Goal: Feedback & Contribution: Submit feedback/report problem

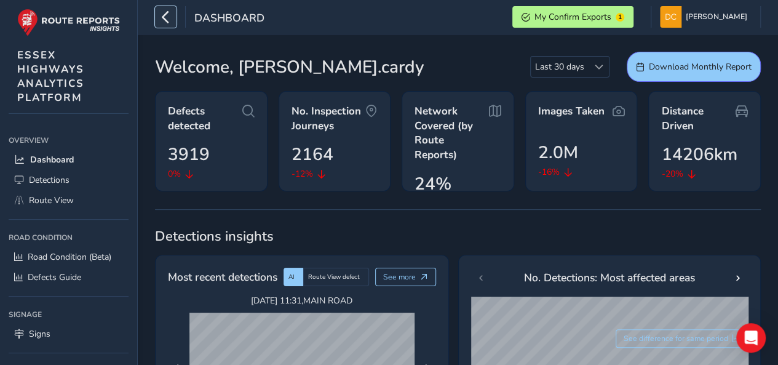
click at [159, 18] on icon "button" at bounding box center [165, 17] width 13 height 22
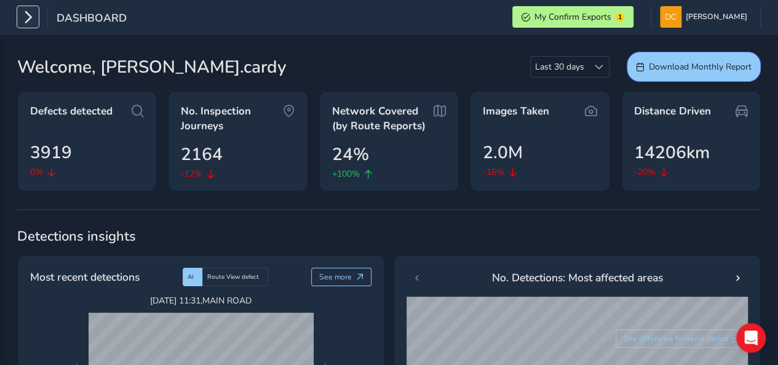
click at [37, 12] on button "button" at bounding box center [28, 17] width 22 height 22
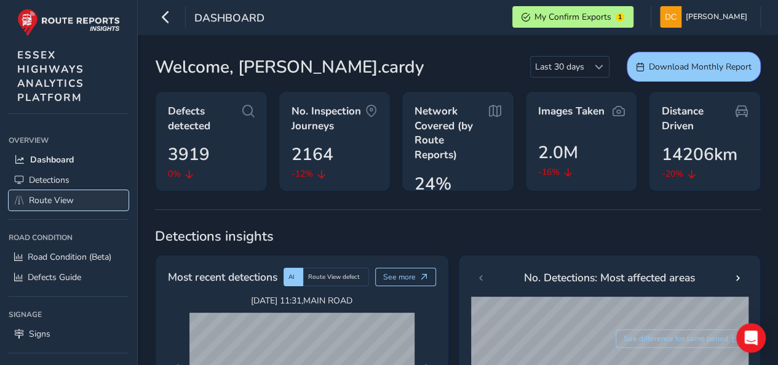
click at [54, 202] on span "Route View" at bounding box center [51, 200] width 45 height 12
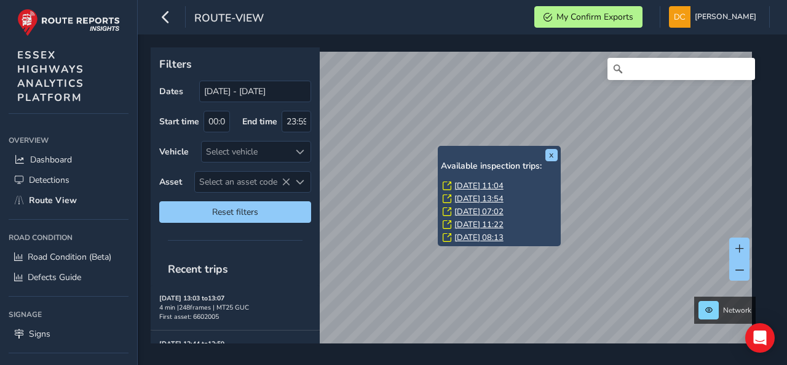
click at [464, 184] on link "Wed, 27 Aug, 11:04" at bounding box center [478, 185] width 49 height 11
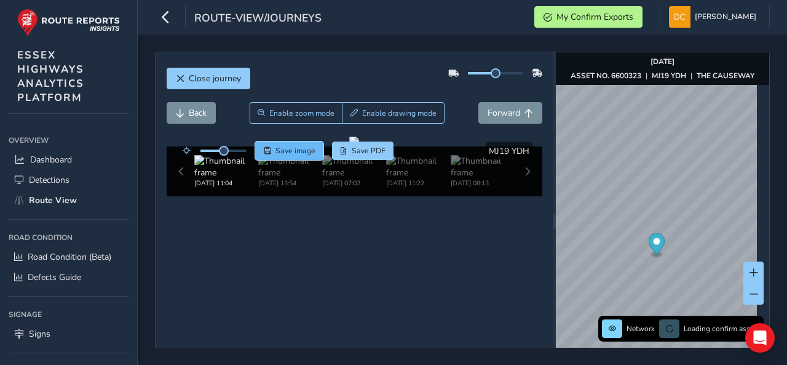
click at [309, 151] on span "Save image" at bounding box center [296, 151] width 40 height 10
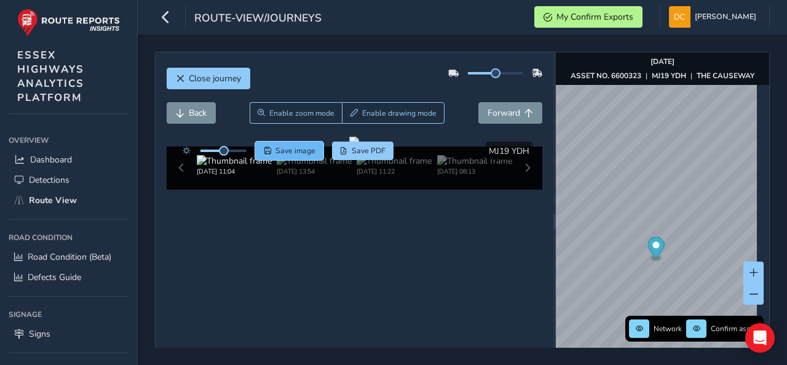
click at [295, 147] on span "Save image" at bounding box center [296, 151] width 40 height 10
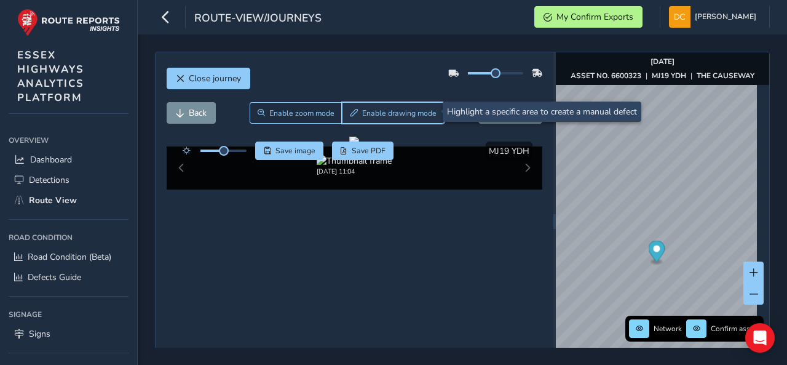
click at [402, 115] on span "Enable drawing mode" at bounding box center [399, 113] width 74 height 10
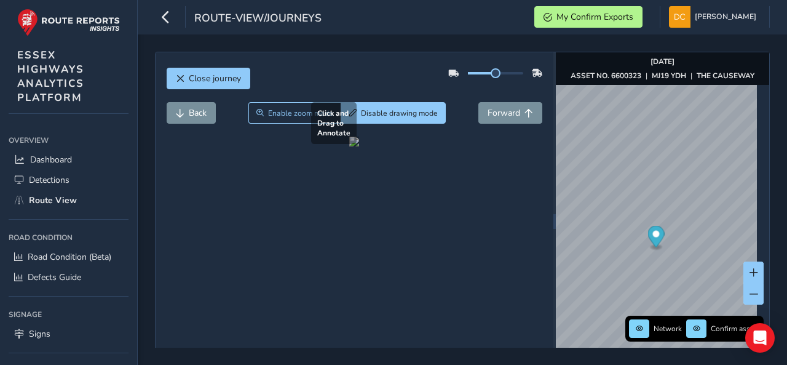
drag, startPoint x: 210, startPoint y: 143, endPoint x: 363, endPoint y: 248, distance: 185.3
click at [359, 146] on div at bounding box center [354, 142] width 10 height 10
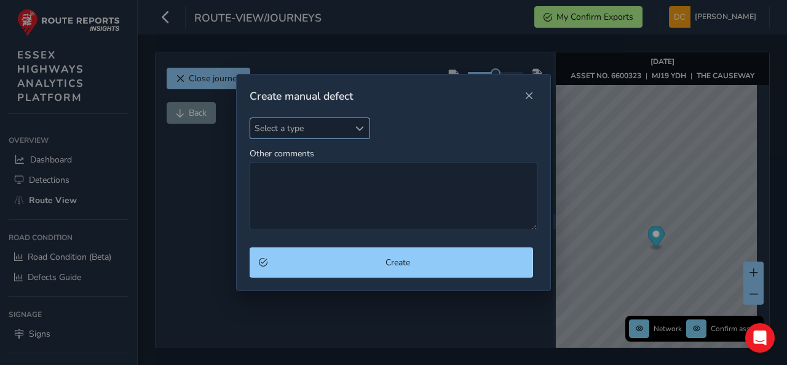
click at [321, 126] on span "Select a type" at bounding box center [299, 128] width 99 height 20
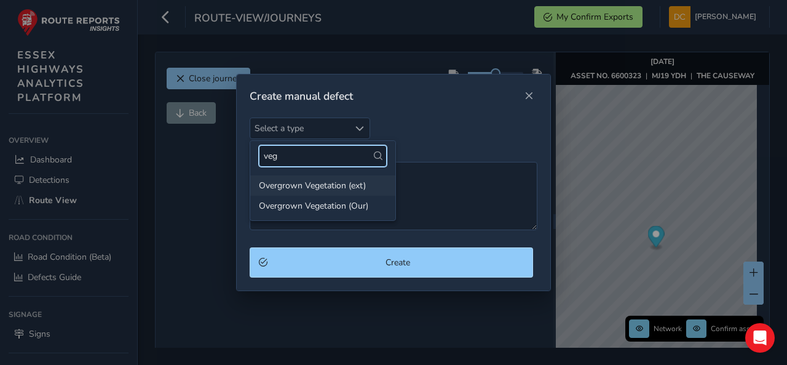
type input "veg"
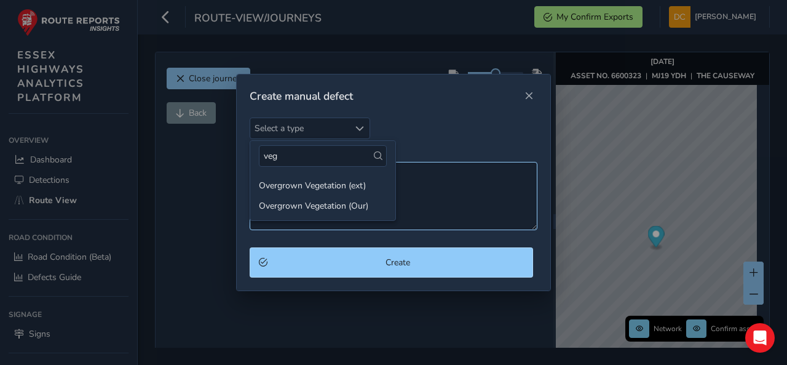
drag, startPoint x: 308, startPoint y: 184, endPoint x: 316, endPoint y: 183, distance: 8.1
click at [308, 184] on li "Overgrown Vegetation (ext)" at bounding box center [322, 185] width 145 height 20
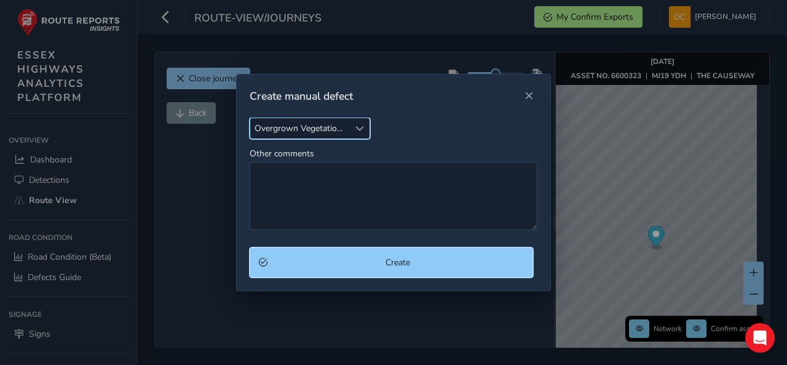
click at [366, 265] on span "Create" at bounding box center [398, 262] width 252 height 12
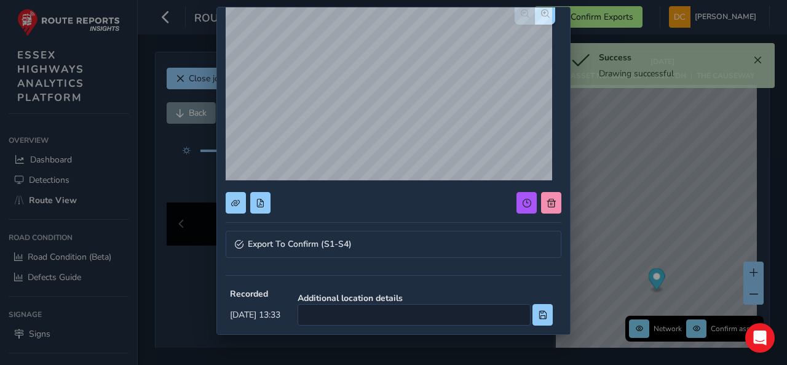
scroll to position [123, 0]
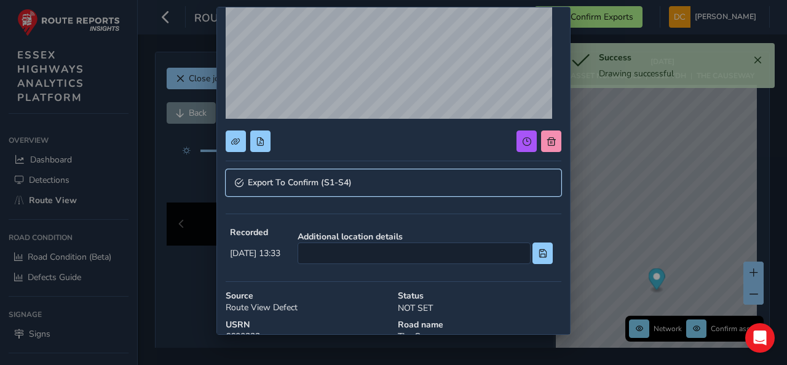
click at [305, 169] on link "Export To Confirm (S1-S4)" at bounding box center [394, 182] width 336 height 27
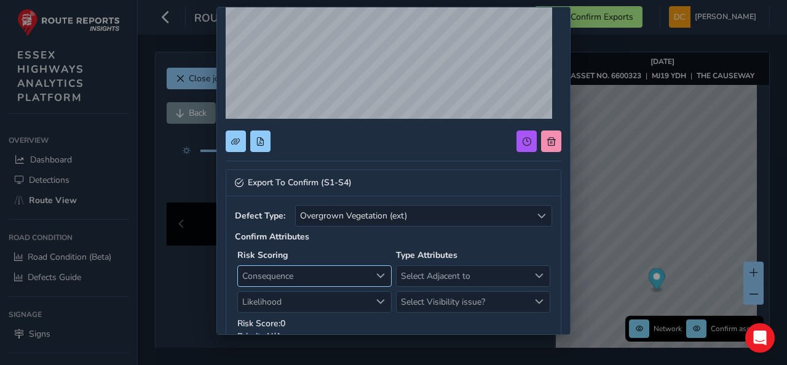
click at [295, 270] on span "Consequence" at bounding box center [304, 276] width 133 height 20
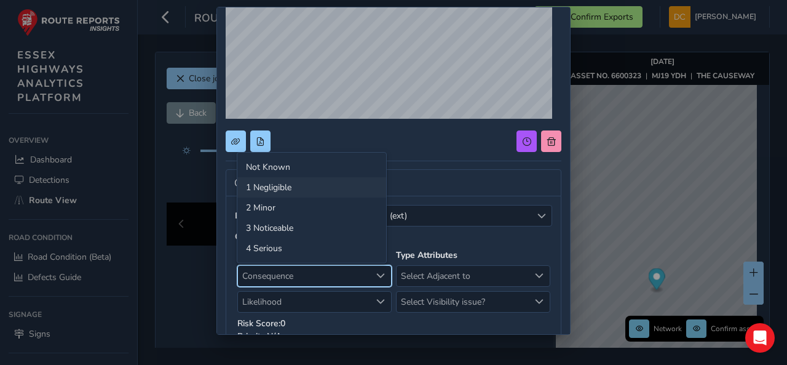
click at [277, 189] on li "1 Negligible" at bounding box center [311, 187] width 149 height 20
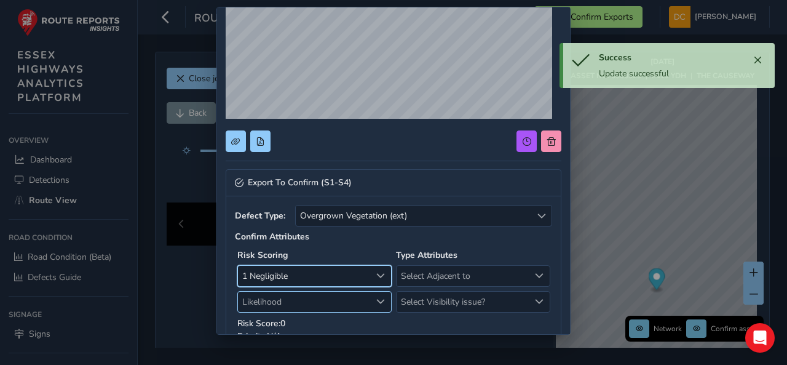
click at [296, 297] on span "Likelihood" at bounding box center [304, 301] width 133 height 20
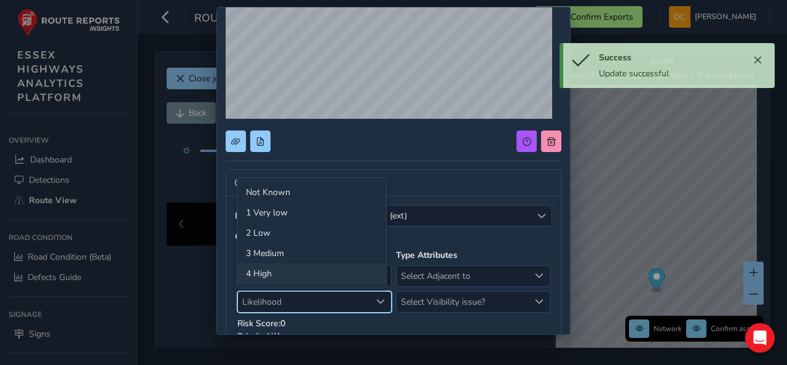
click at [293, 266] on li "4 High" at bounding box center [311, 273] width 149 height 20
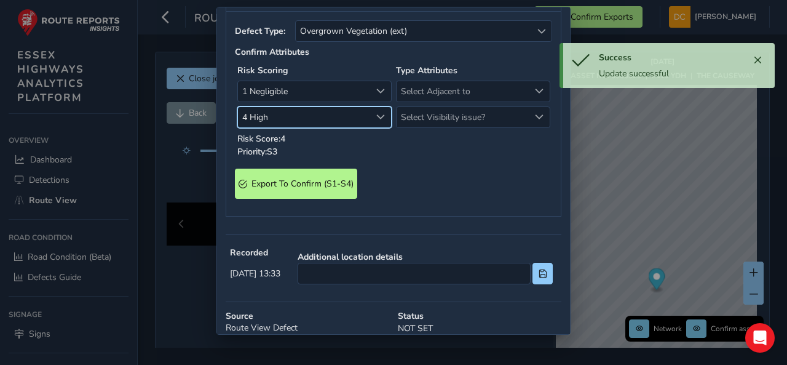
scroll to position [369, 0]
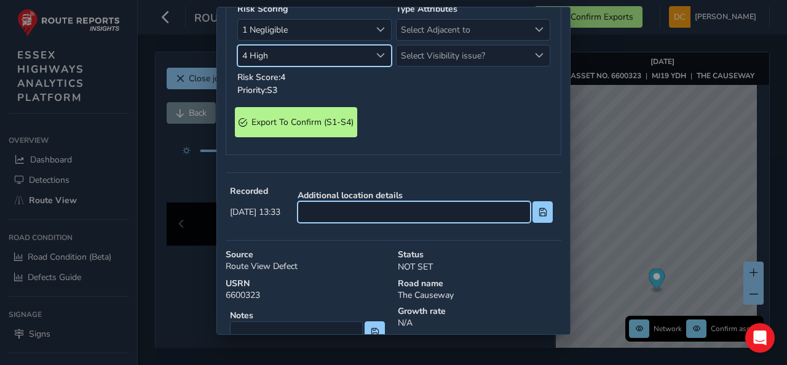
click at [366, 208] on input at bounding box center [414, 212] width 233 height 22
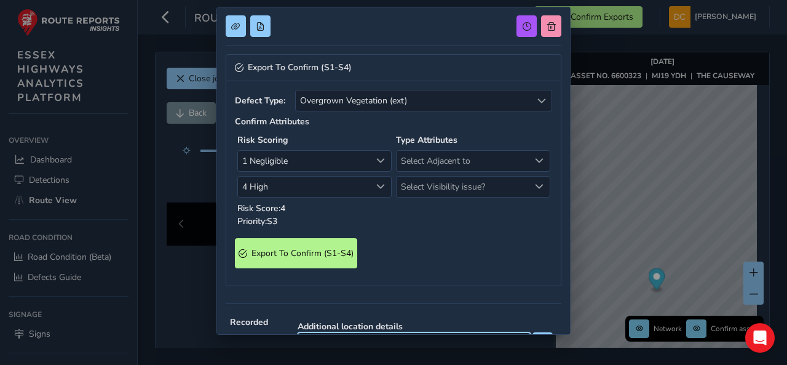
scroll to position [370, 0]
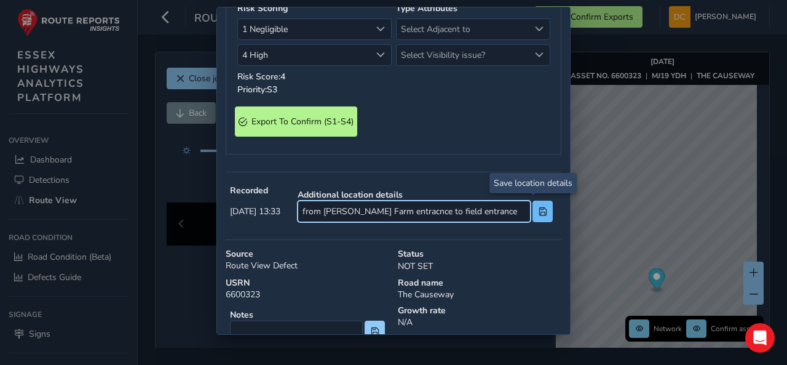
type input "from Lee Farm entracnce to field entrance"
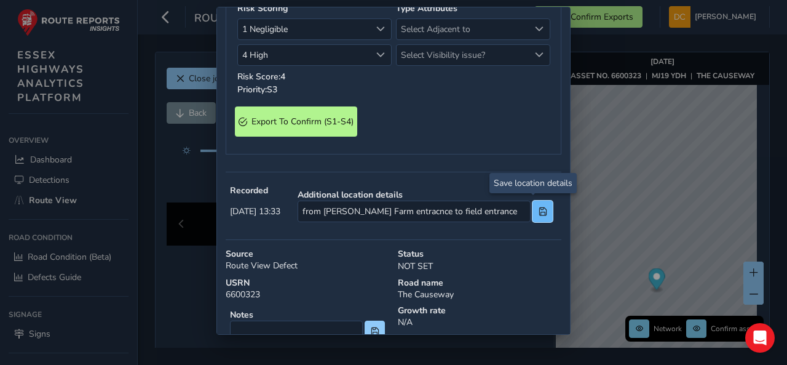
click at [541, 205] on button at bounding box center [543, 211] width 20 height 22
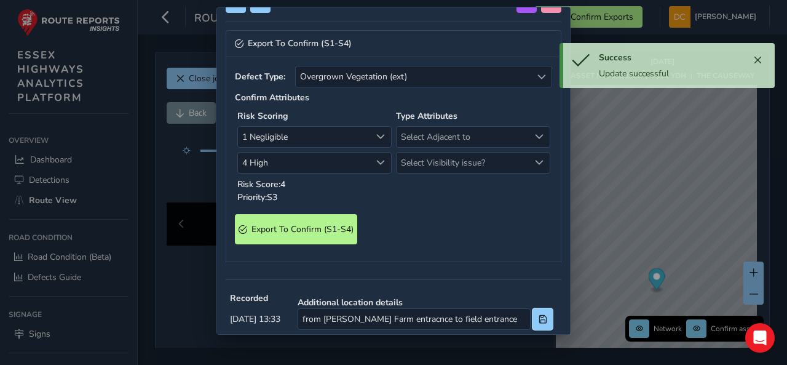
scroll to position [185, 0]
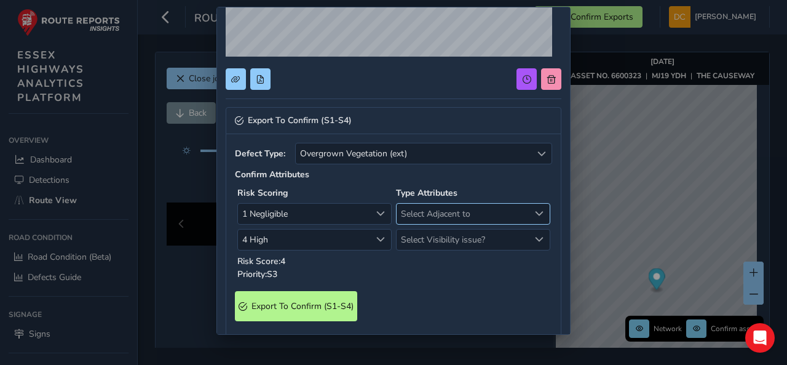
click at [442, 214] on span "Select Adjacent to" at bounding box center [463, 214] width 133 height 20
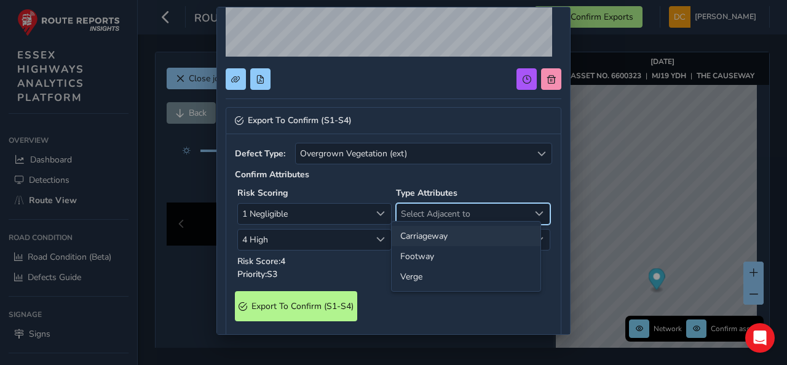
click at [440, 236] on li "Carriageway" at bounding box center [466, 236] width 149 height 20
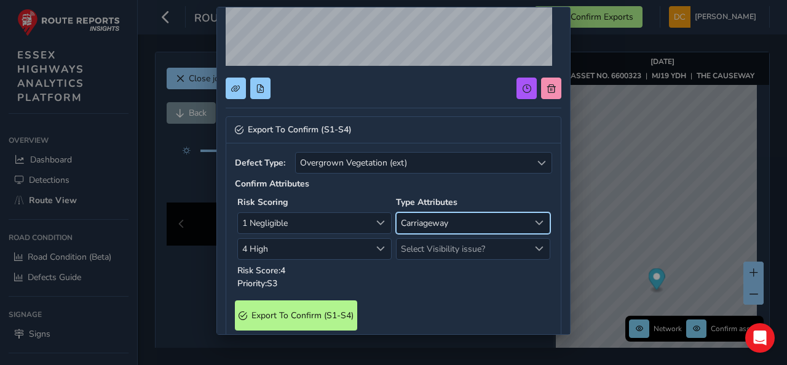
scroll to position [247, 0]
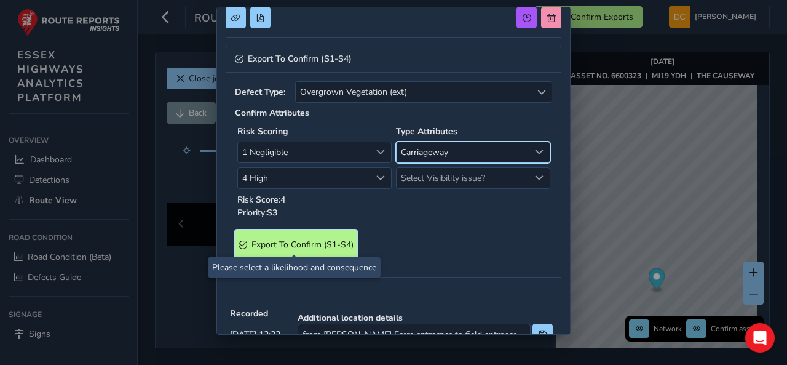
click at [323, 241] on span "Export To Confirm (S1-S4)" at bounding box center [303, 245] width 102 height 12
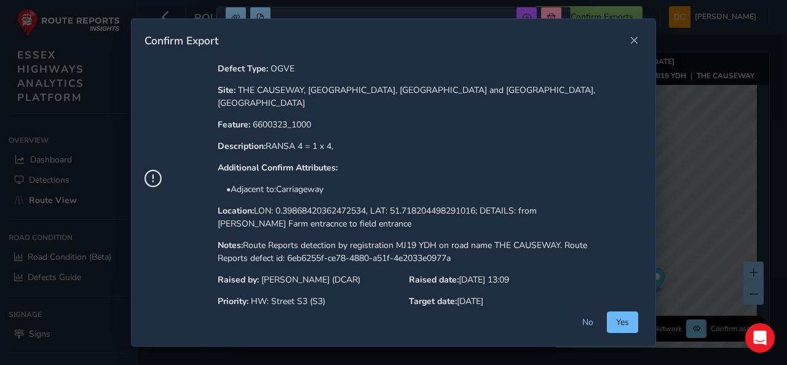
click at [629, 322] on span "Yes" at bounding box center [622, 322] width 13 height 12
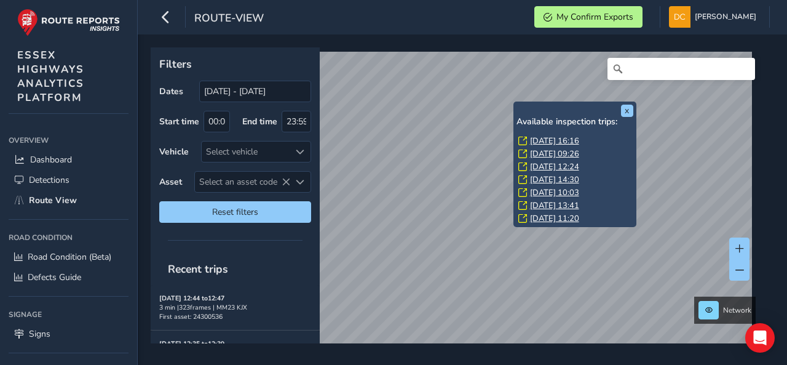
click at [536, 141] on link "[DATE] 16:16" at bounding box center [554, 140] width 49 height 11
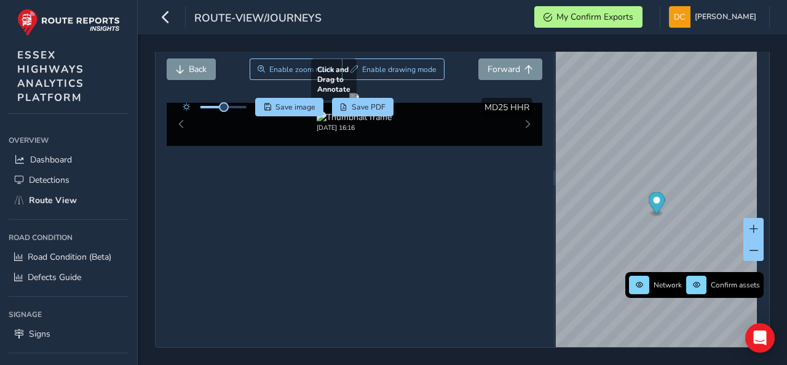
scroll to position [57, 0]
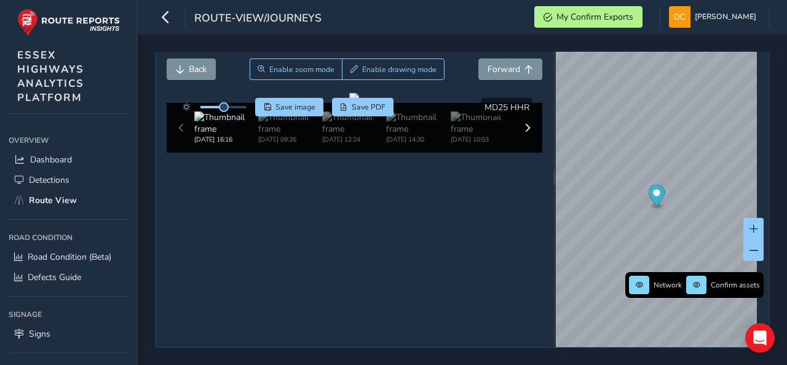
scroll to position [57, 0]
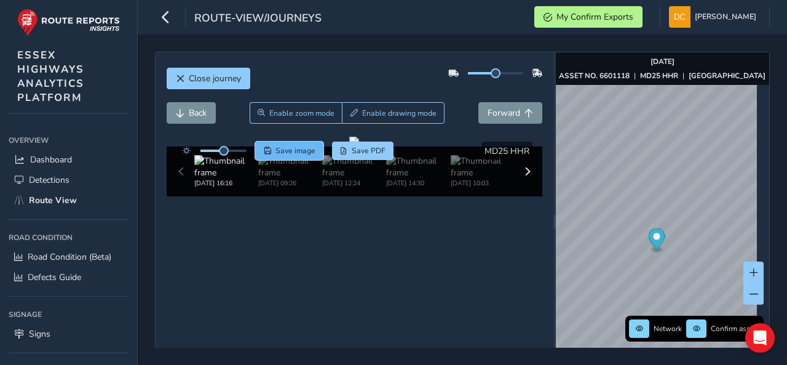
click at [290, 148] on span "Save image" at bounding box center [296, 151] width 40 height 10
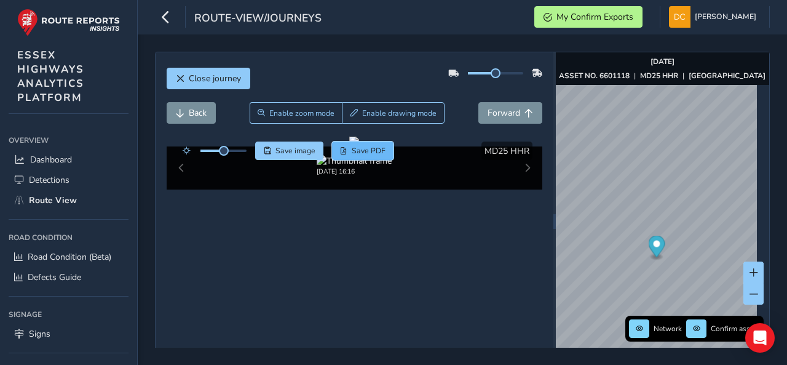
click at [353, 147] on span "Save PDF" at bounding box center [369, 151] width 34 height 10
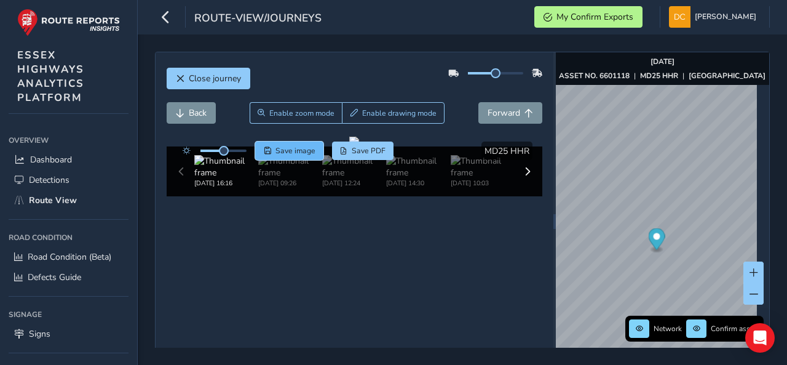
click at [301, 149] on span "Save image" at bounding box center [296, 151] width 40 height 10
click at [287, 143] on button "Save image" at bounding box center [289, 150] width 68 height 18
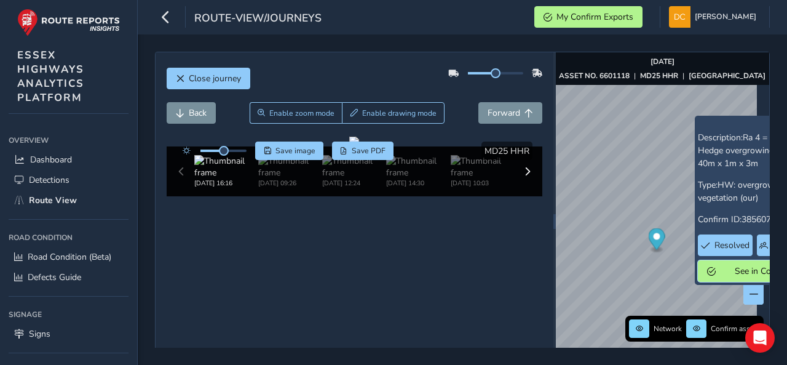
click at [727, 272] on span "See in Confirm" at bounding box center [762, 271] width 85 height 12
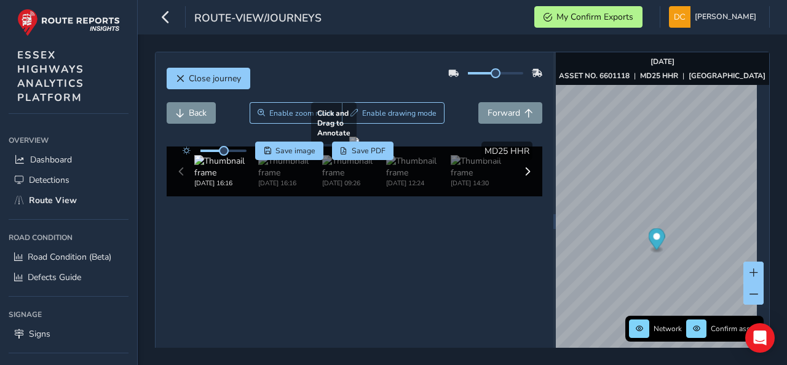
scroll to position [0, 6]
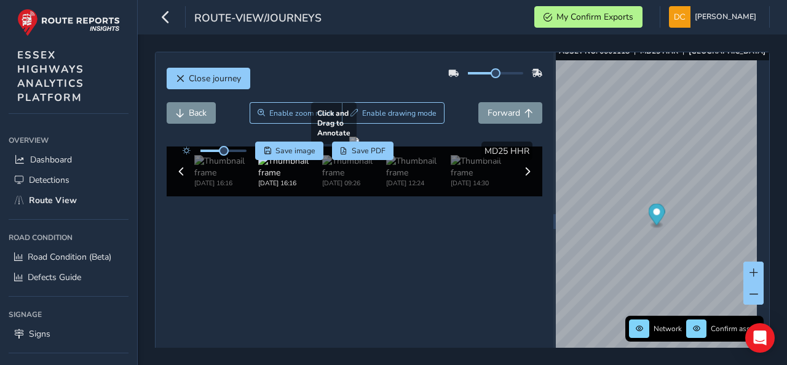
scroll to position [25, 0]
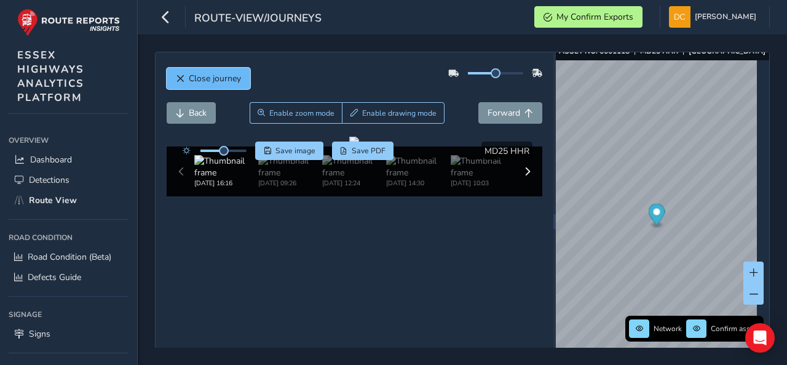
click at [201, 76] on span "Close journey" at bounding box center [215, 79] width 52 height 12
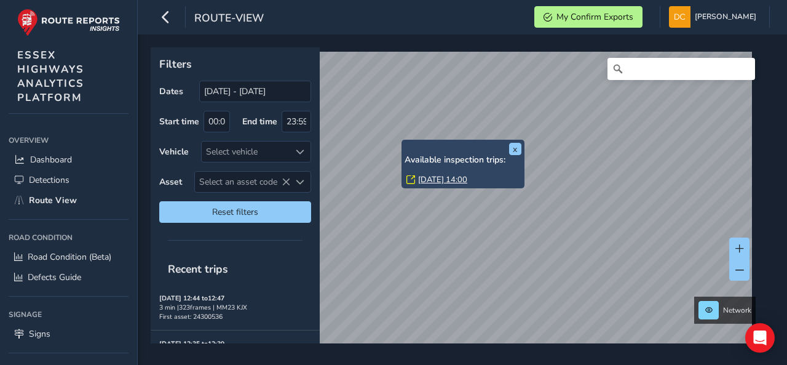
click at [436, 181] on link "[DATE] 14:00" at bounding box center [442, 179] width 49 height 11
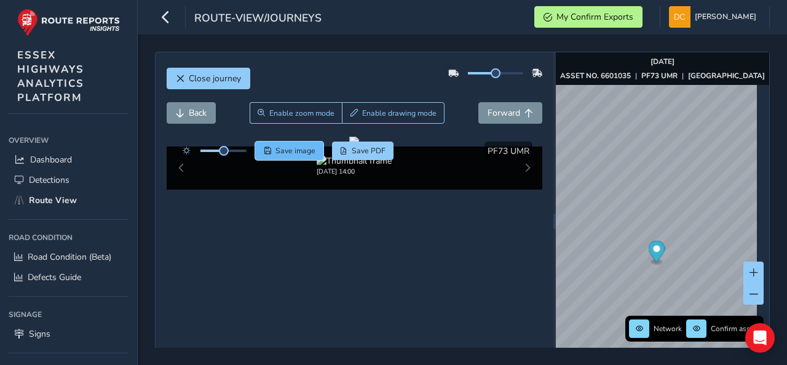
click at [282, 148] on span "Save image" at bounding box center [296, 151] width 40 height 10
click at [222, 85] on button "Close journey" at bounding box center [209, 79] width 84 height 22
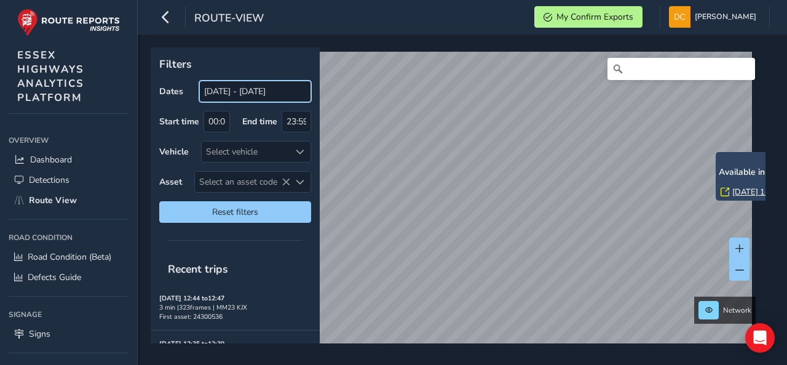
click at [251, 95] on input "[DATE] - [DATE]" at bounding box center [255, 92] width 112 height 22
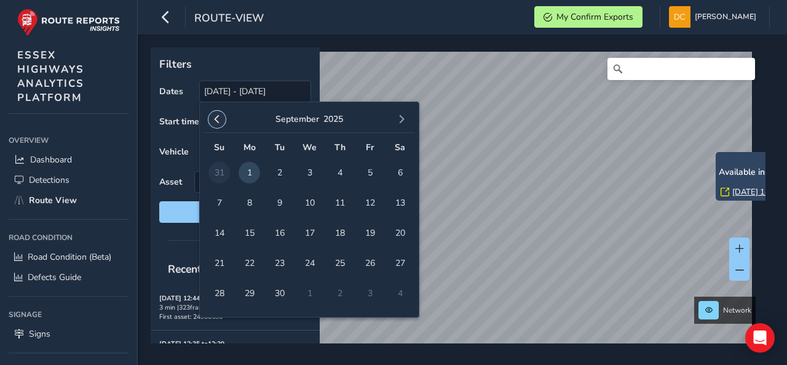
click at [215, 123] on button "button" at bounding box center [216, 119] width 17 height 17
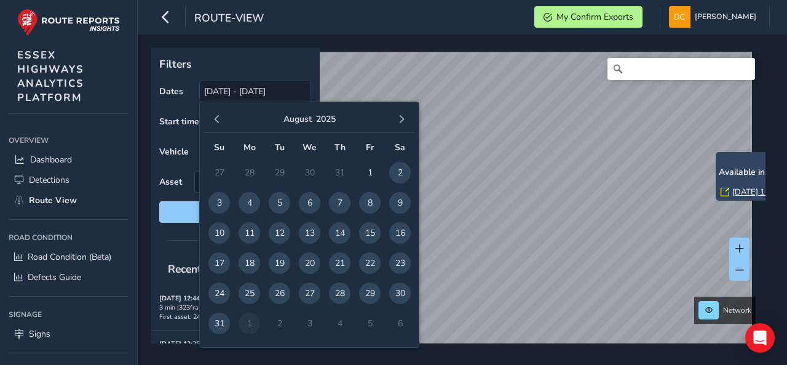
click at [215, 123] on span "button" at bounding box center [217, 119] width 9 height 9
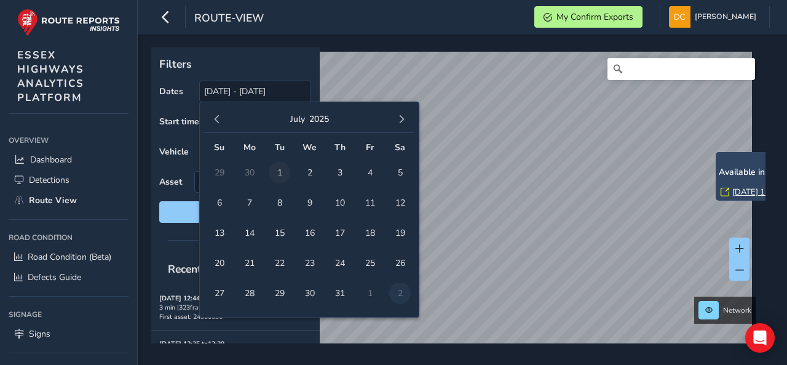
click at [280, 167] on span "1" at bounding box center [280, 173] width 22 height 22
click at [405, 117] on span "button" at bounding box center [401, 119] width 9 height 9
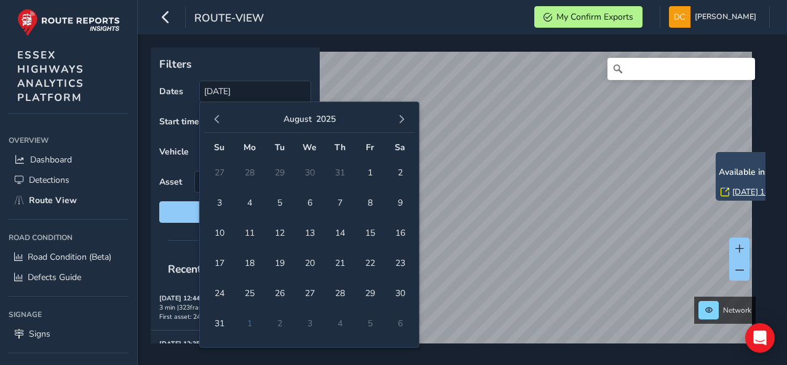
click at [405, 117] on span "button" at bounding box center [401, 119] width 9 height 9
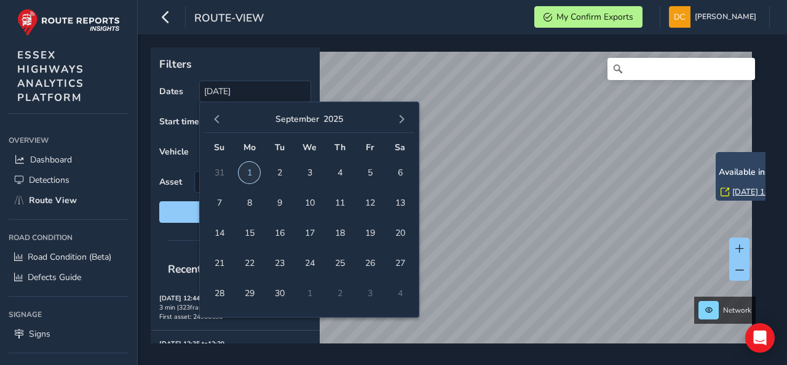
click at [248, 172] on span "1" at bounding box center [250, 173] width 22 height 22
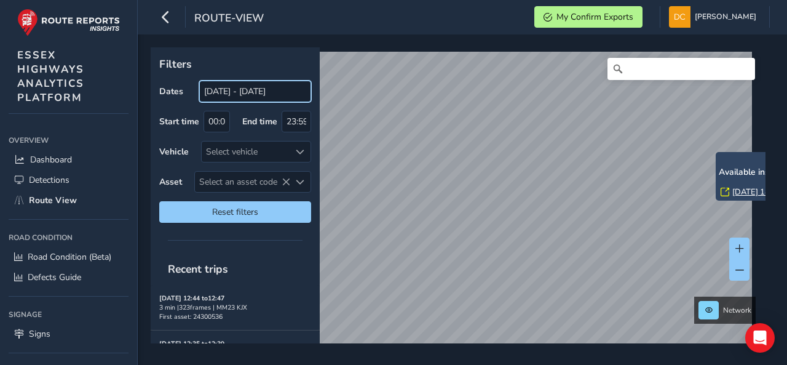
click at [245, 91] on input "[DATE] - [DATE]" at bounding box center [255, 92] width 112 height 22
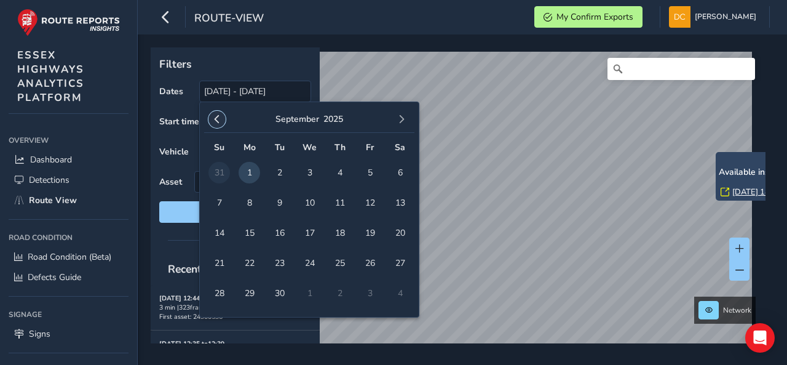
click at [213, 122] on span "button" at bounding box center [217, 119] width 9 height 9
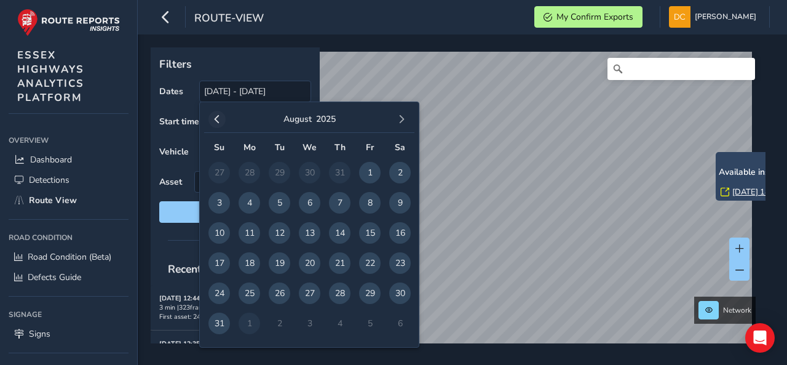
click at [211, 121] on button "button" at bounding box center [216, 119] width 17 height 17
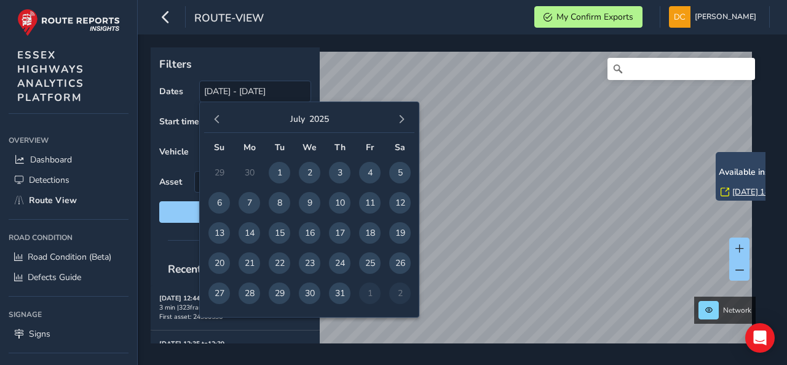
click at [211, 121] on button "button" at bounding box center [216, 119] width 17 height 17
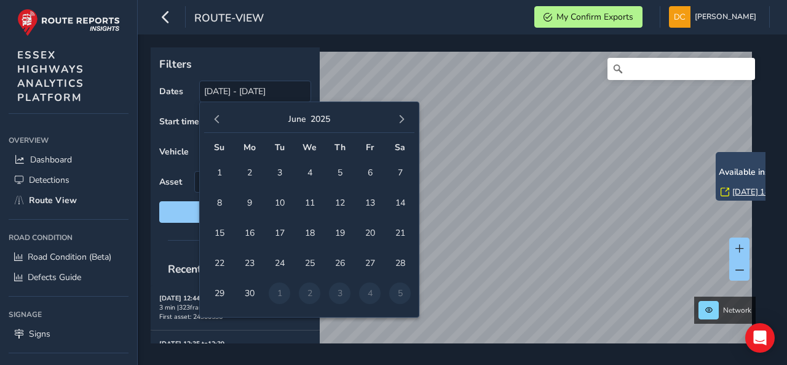
click at [211, 121] on button "button" at bounding box center [216, 119] width 17 height 17
click at [346, 172] on span "1" at bounding box center [340, 173] width 22 height 22
click at [400, 120] on span "button" at bounding box center [401, 119] width 9 height 9
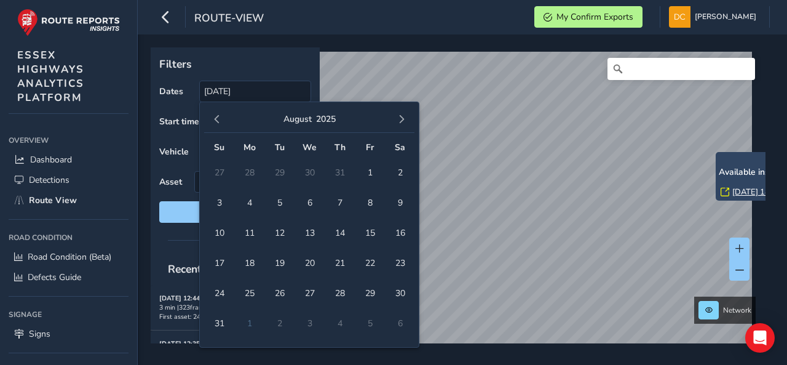
click at [401, 120] on span "button" at bounding box center [401, 119] width 9 height 9
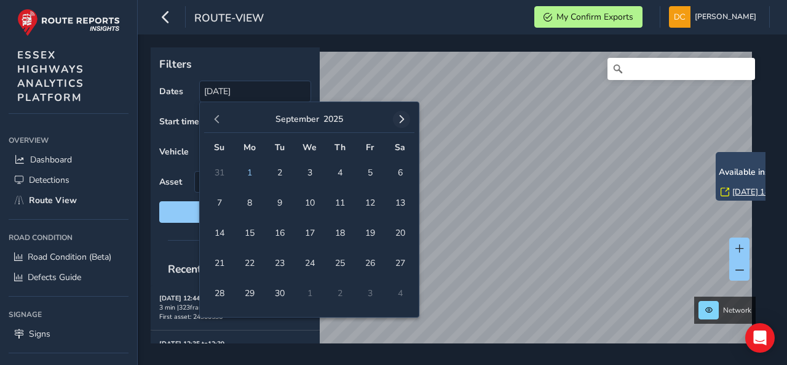
click at [401, 121] on span "button" at bounding box center [401, 119] width 9 height 9
click at [216, 121] on span "button" at bounding box center [217, 119] width 9 height 9
click at [258, 167] on span "1" at bounding box center [250, 173] width 22 height 22
type input "[DATE] - [DATE]"
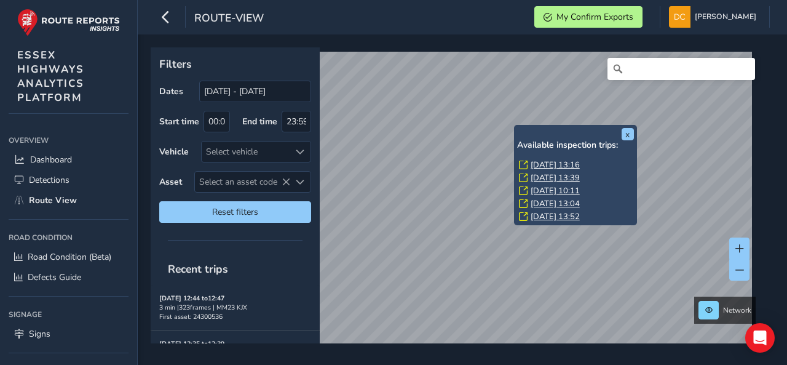
click at [545, 164] on link "[DATE] 13:16" at bounding box center [555, 164] width 49 height 11
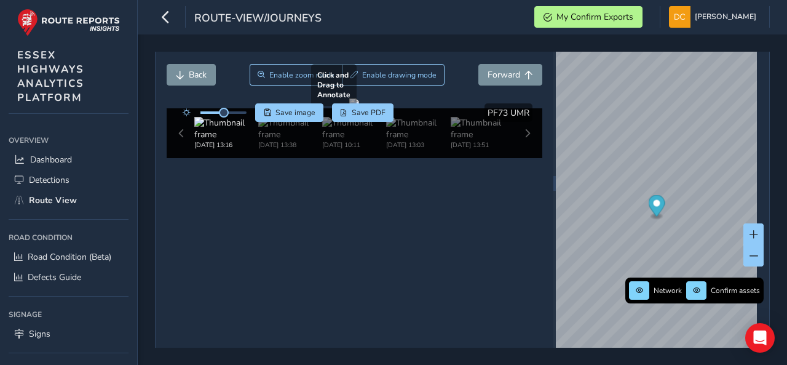
scroll to position [57, 0]
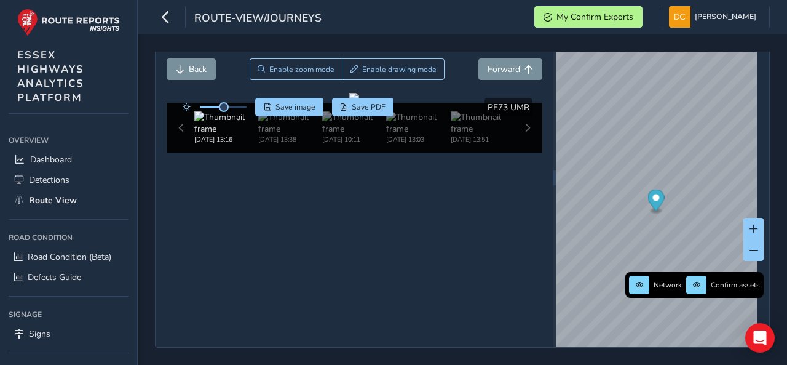
drag, startPoint x: 209, startPoint y: 92, endPoint x: 216, endPoint y: 93, distance: 6.8
click at [216, 106] on span at bounding box center [211, 107] width 23 height 2
drag, startPoint x: 223, startPoint y: 92, endPoint x: 242, endPoint y: 92, distance: 18.5
click at [242, 106] on div at bounding box center [223, 107] width 46 height 2
click at [288, 102] on span "Save image" at bounding box center [296, 107] width 40 height 10
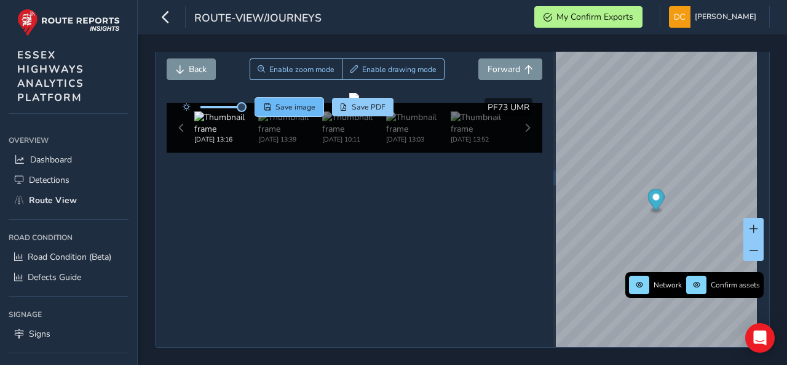
click at [297, 102] on span "Save image" at bounding box center [296, 107] width 40 height 10
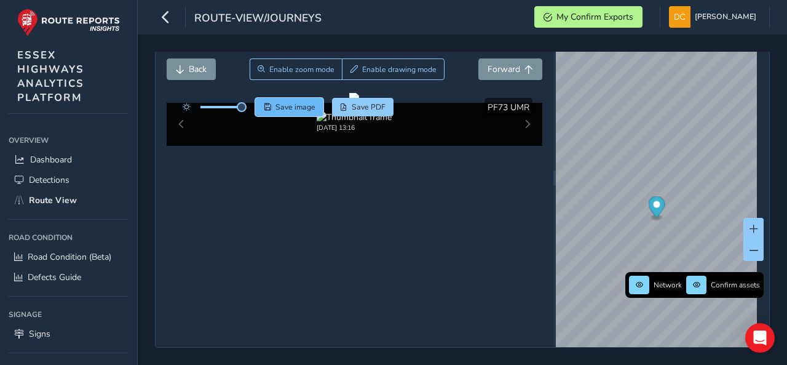
click at [307, 102] on span "Save image" at bounding box center [296, 107] width 40 height 10
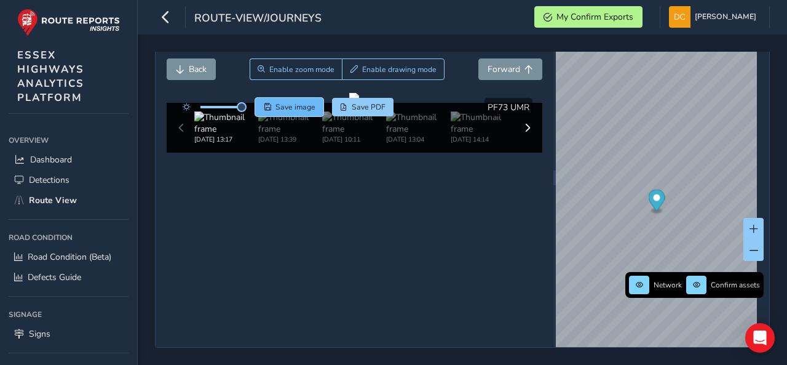
click at [299, 102] on span "Save image" at bounding box center [296, 107] width 40 height 10
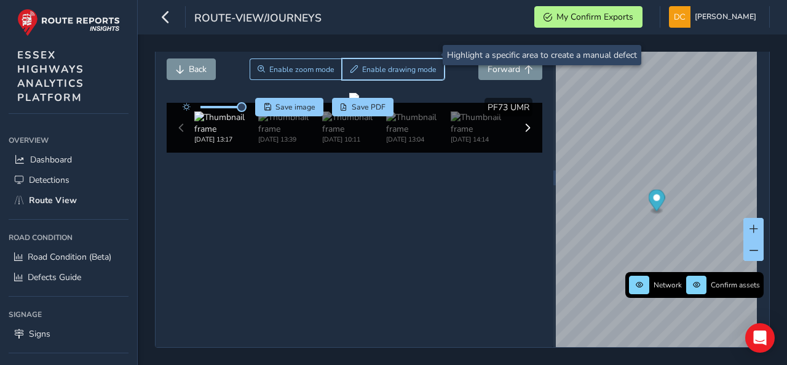
click at [357, 58] on button "Enable drawing mode" at bounding box center [393, 69] width 103 height 22
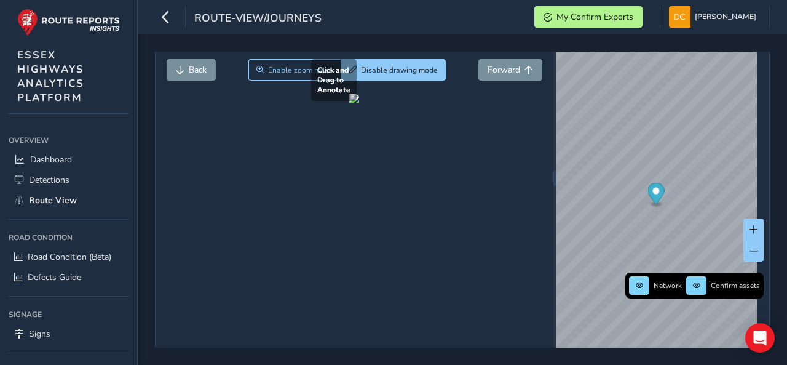
drag, startPoint x: 232, startPoint y: 108, endPoint x: 311, endPoint y: 217, distance: 134.8
click at [349, 103] on div at bounding box center [354, 98] width 10 height 10
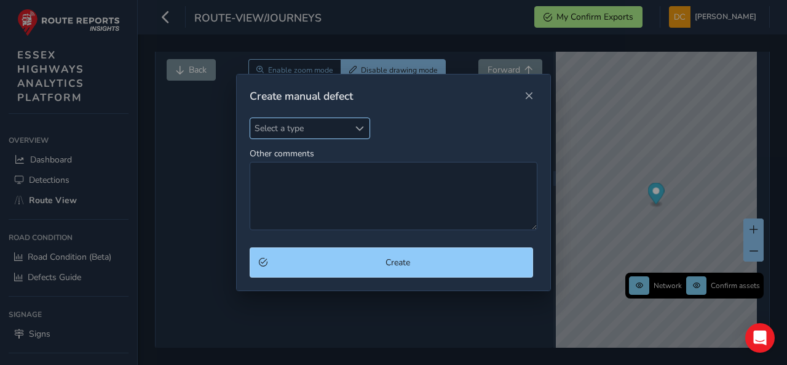
click at [304, 122] on span "Select a type" at bounding box center [299, 128] width 99 height 20
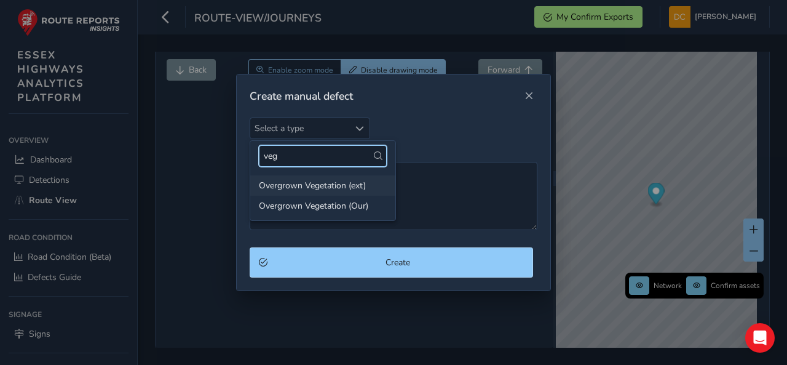
type input "veg"
click at [299, 186] on li "Overgrown Vegetation (ext)" at bounding box center [322, 185] width 145 height 20
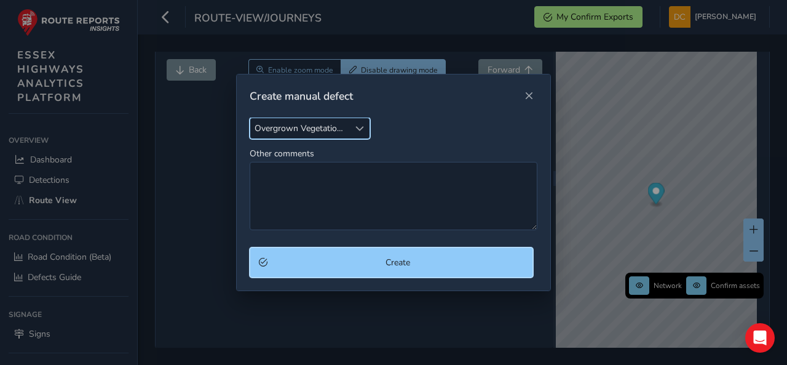
click at [384, 264] on span "Create" at bounding box center [398, 262] width 252 height 12
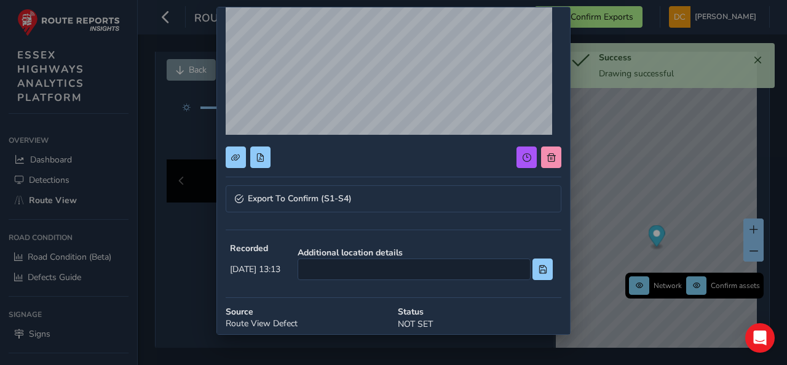
scroll to position [123, 0]
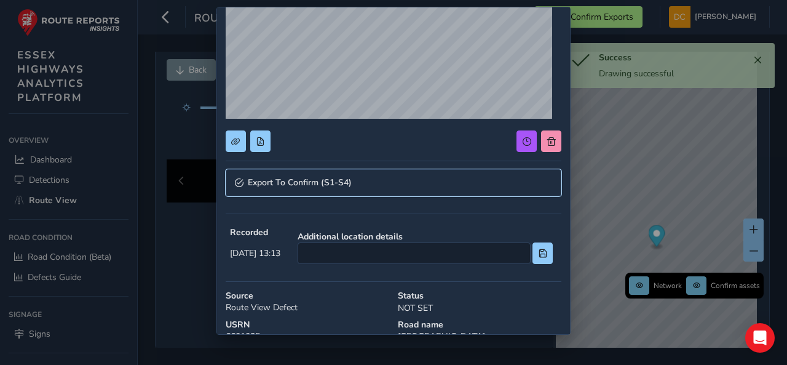
click at [290, 178] on span "Export To Confirm (S1-S4)" at bounding box center [300, 182] width 104 height 9
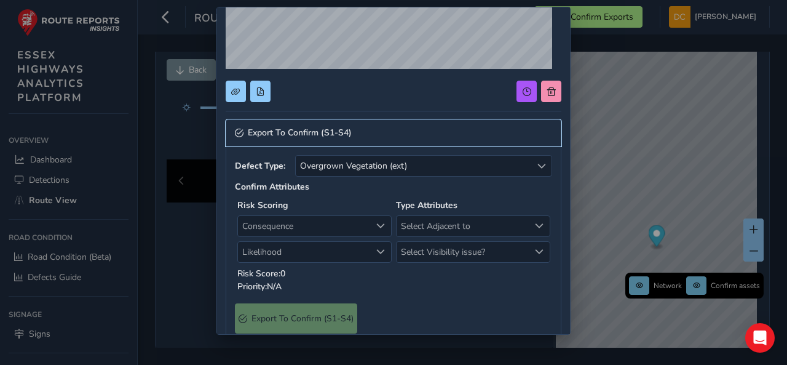
scroll to position [184, 0]
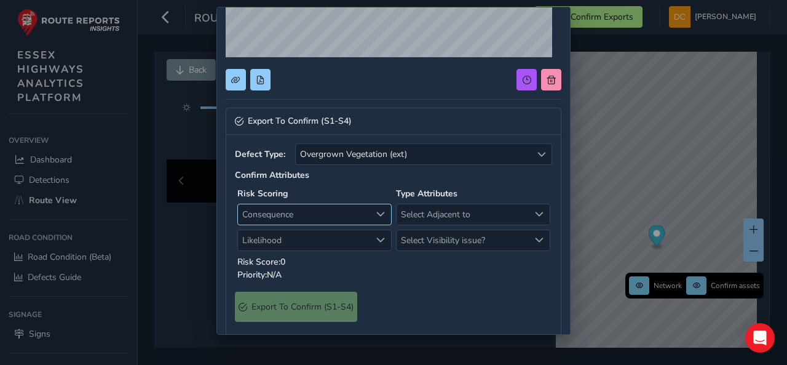
click at [300, 207] on span "Consequence" at bounding box center [304, 214] width 133 height 20
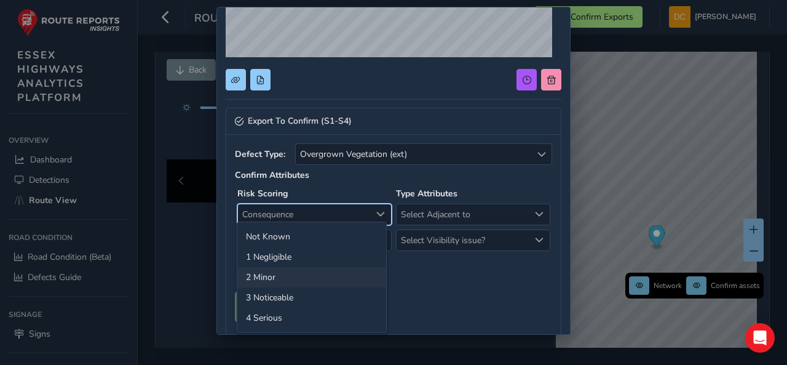
click at [289, 277] on li "2 Minor" at bounding box center [311, 277] width 149 height 20
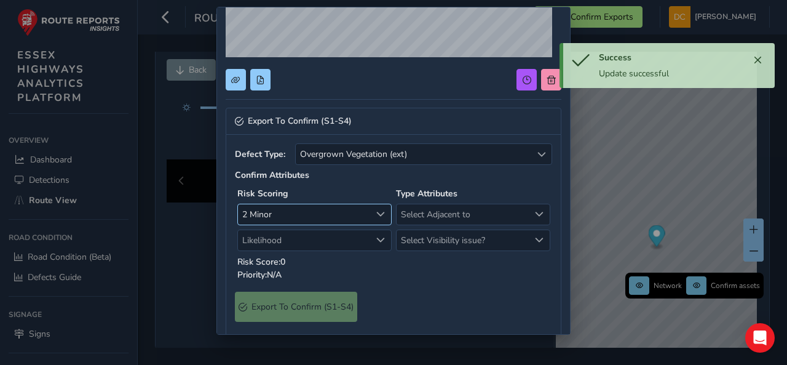
click at [291, 216] on span "2 Minor" at bounding box center [304, 214] width 133 height 20
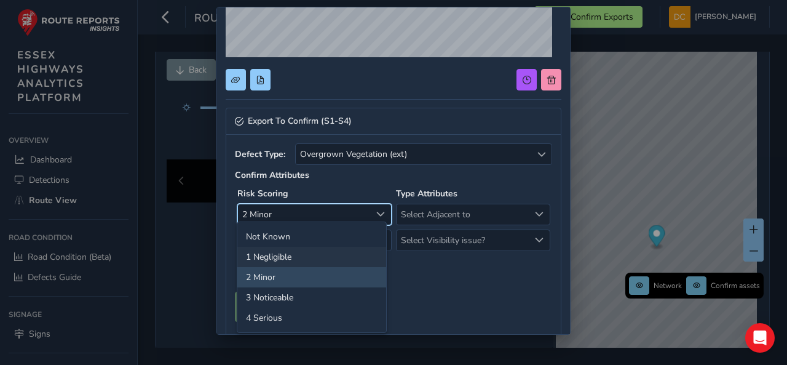
click at [277, 251] on li "1 Negligible" at bounding box center [311, 257] width 149 height 20
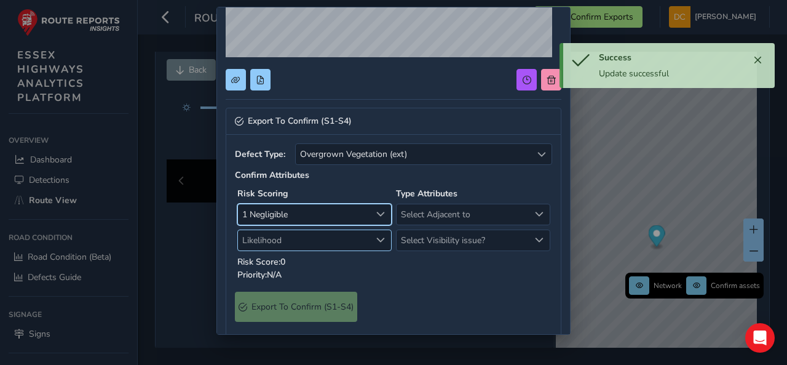
click at [279, 232] on span "Likelihood" at bounding box center [304, 240] width 133 height 20
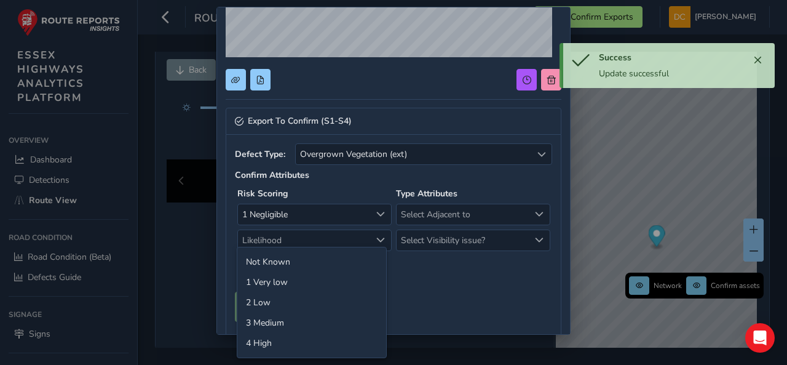
click at [287, 342] on li "4 High" at bounding box center [311, 343] width 149 height 20
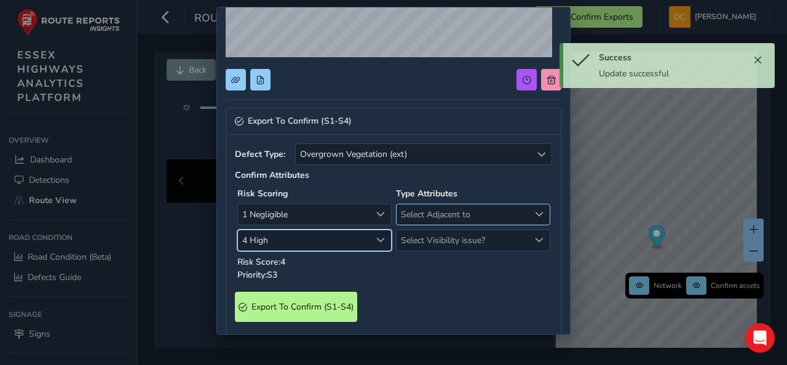
click at [400, 210] on span "Select Adjacent to" at bounding box center [463, 214] width 133 height 20
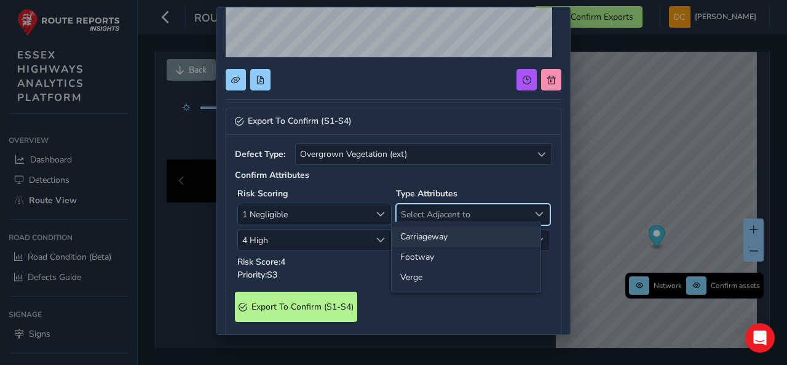
click at [427, 240] on li "Carriageway" at bounding box center [466, 236] width 149 height 20
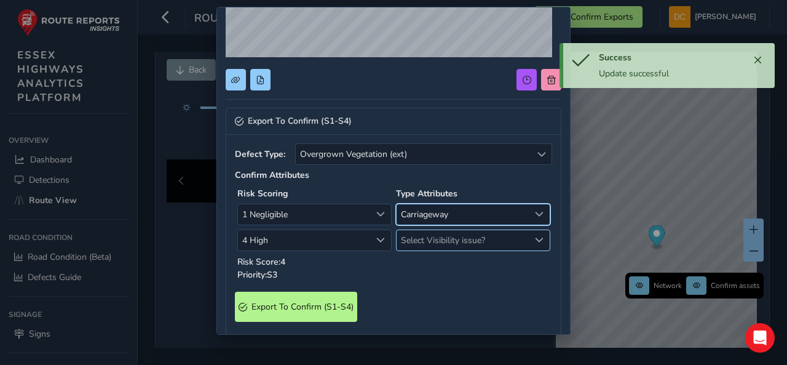
click at [425, 239] on span "Select Visibility issue?" at bounding box center [463, 240] width 133 height 20
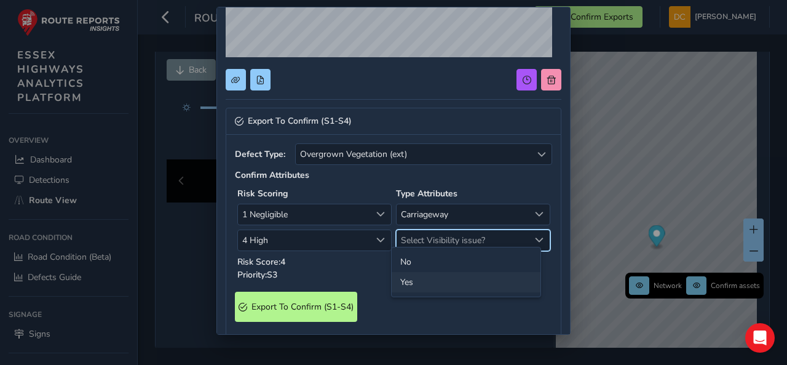
click at [425, 279] on li "Yes" at bounding box center [466, 282] width 149 height 20
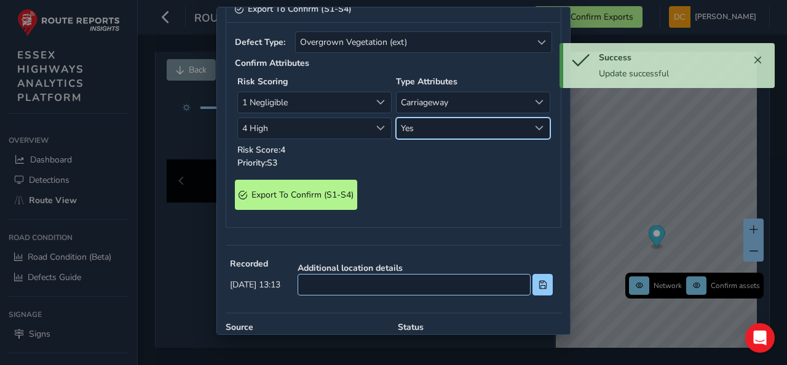
scroll to position [307, 0]
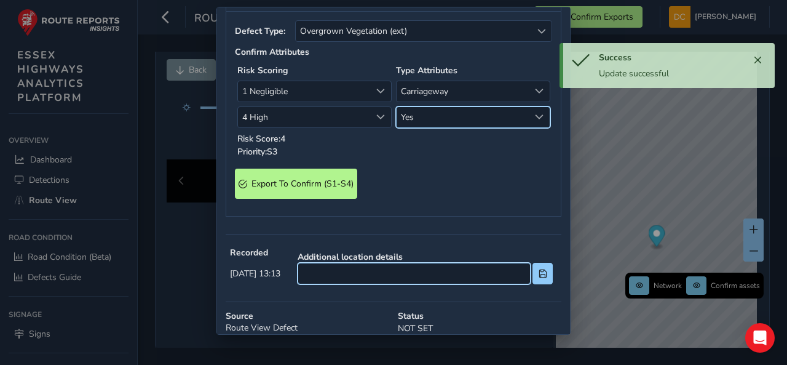
click at [417, 270] on input at bounding box center [414, 274] width 233 height 22
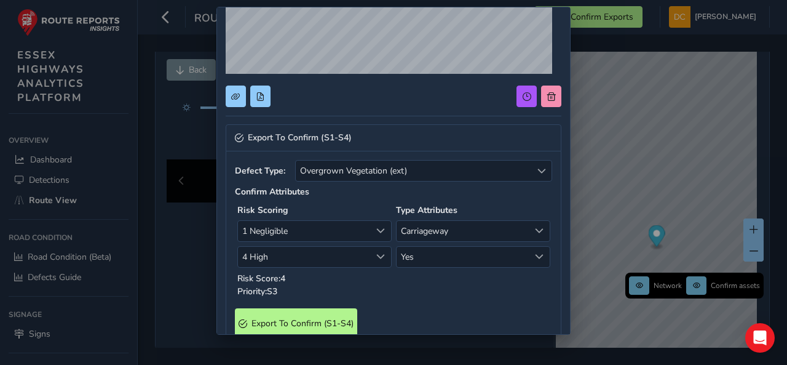
scroll to position [185, 0]
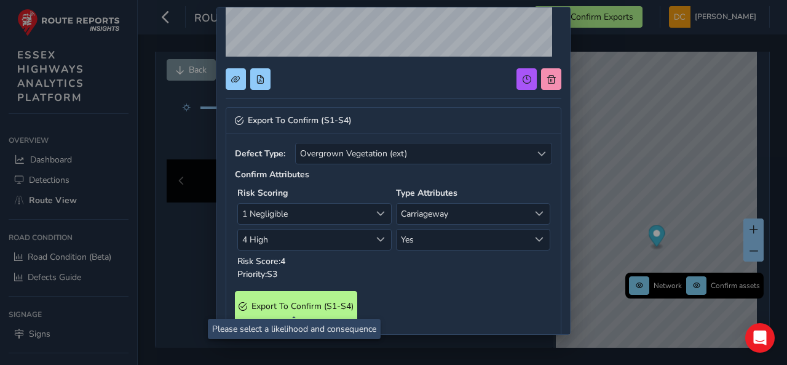
type input "Full length of [GEOGRAPHIC_DATA]"
click at [317, 303] on span "Export To Confirm (S1-S4)" at bounding box center [303, 306] width 102 height 12
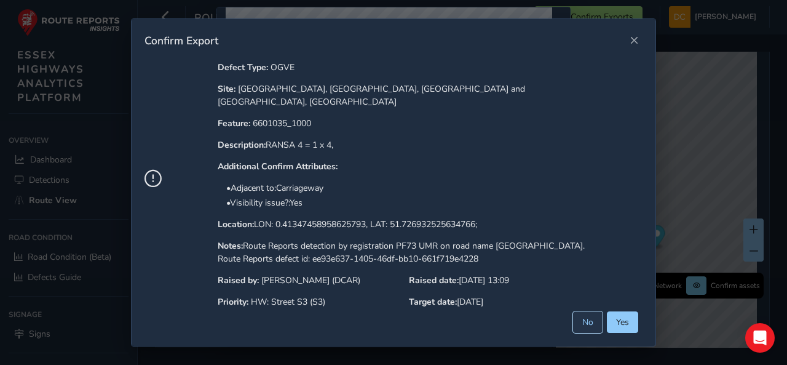
click at [603, 322] on button "No" at bounding box center [588, 322] width 30 height 22
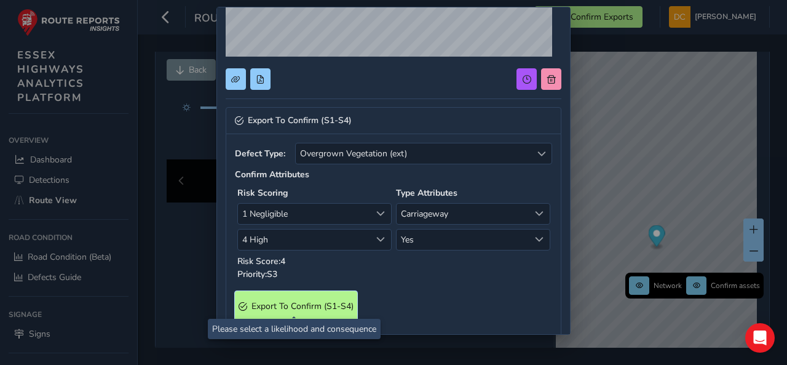
click at [308, 304] on span "Export To Confirm (S1-S4)" at bounding box center [303, 306] width 102 height 12
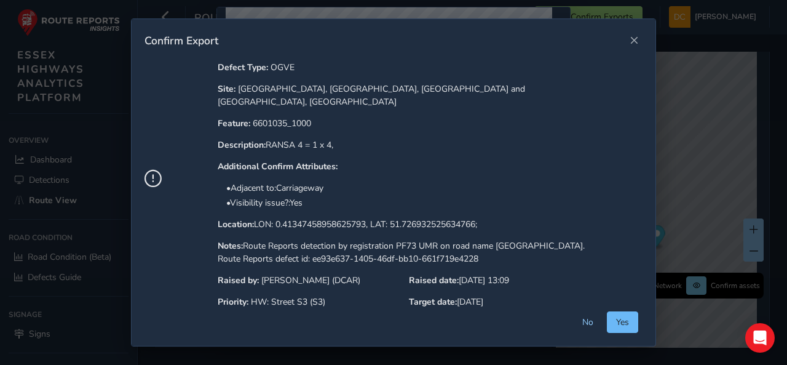
click at [620, 322] on button "Yes" at bounding box center [622, 322] width 31 height 22
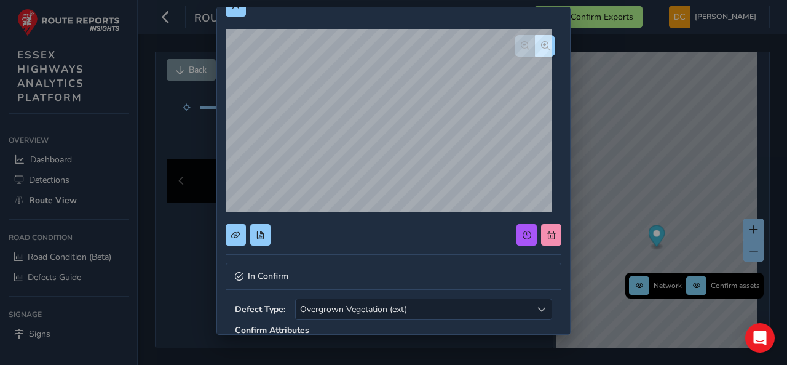
scroll to position [0, 0]
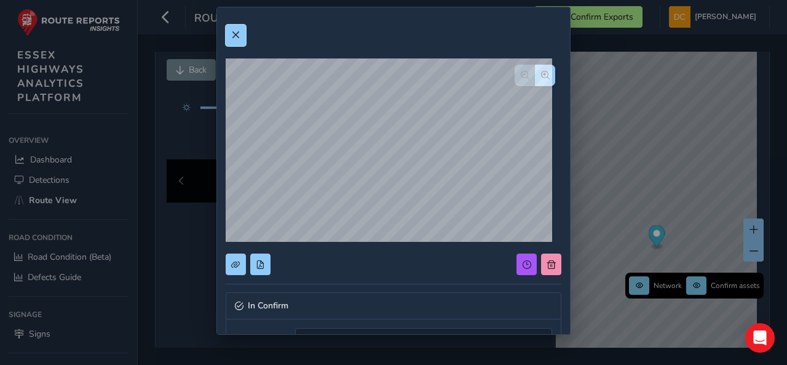
click at [236, 33] on span at bounding box center [235, 35] width 9 height 9
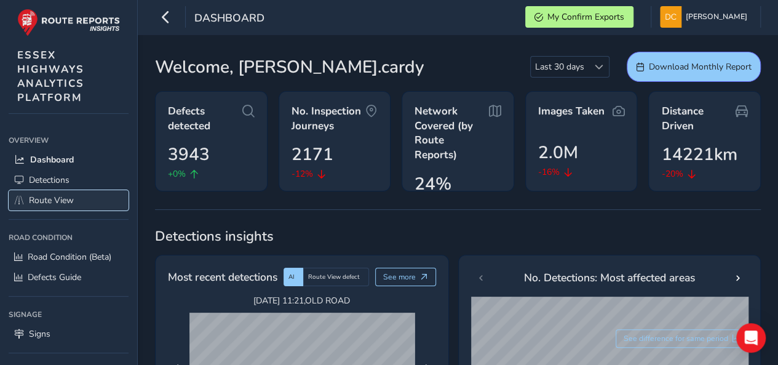
click at [60, 198] on span "Route View" at bounding box center [51, 200] width 45 height 12
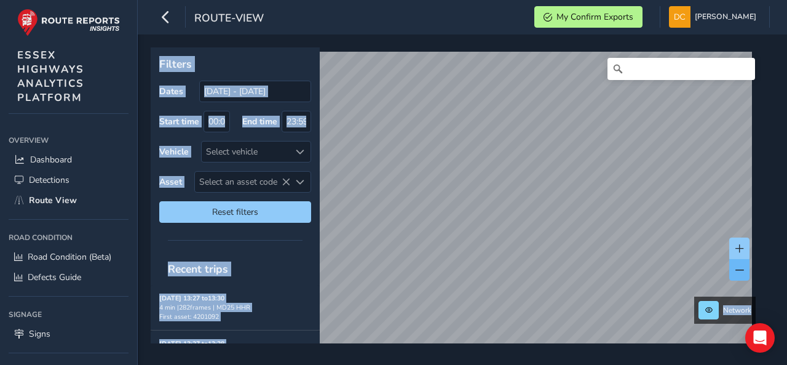
click at [736, 268] on span at bounding box center [740, 270] width 9 height 9
click at [736, 266] on span at bounding box center [740, 270] width 9 height 9
click at [262, 253] on div "Recent trips" at bounding box center [235, 269] width 169 height 32
click at [261, 253] on div "Recent trips" at bounding box center [235, 269] width 169 height 32
click at [263, 253] on div "Recent trips" at bounding box center [235, 269] width 169 height 32
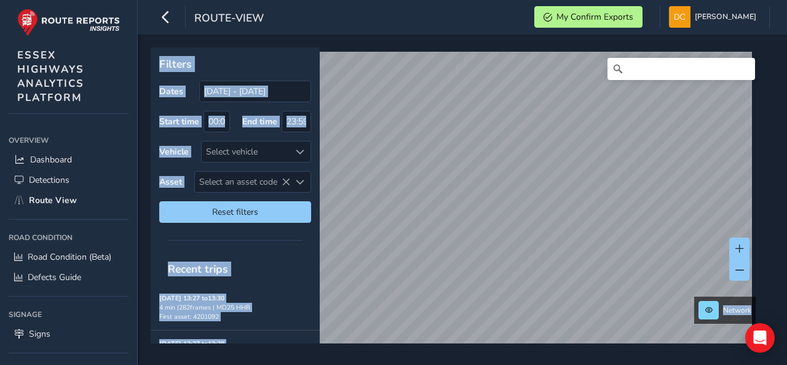
click at [304, 234] on div at bounding box center [235, 239] width 169 height 17
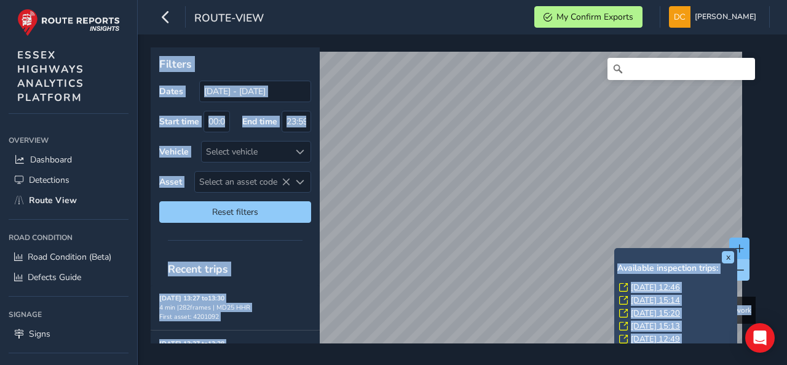
click at [736, 240] on button at bounding box center [739, 248] width 20 height 22
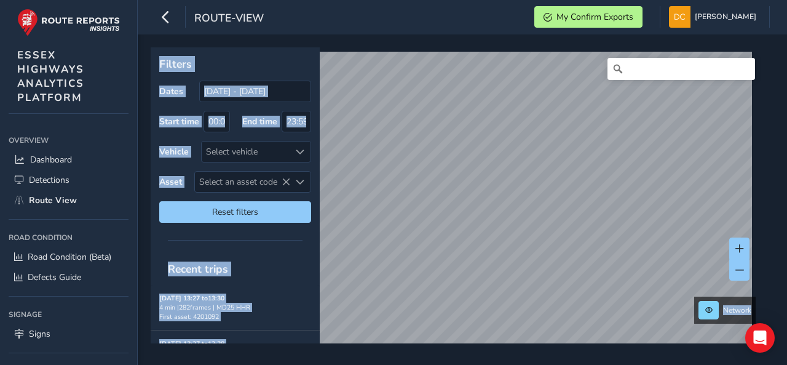
click at [252, 240] on div at bounding box center [235, 240] width 135 height 0
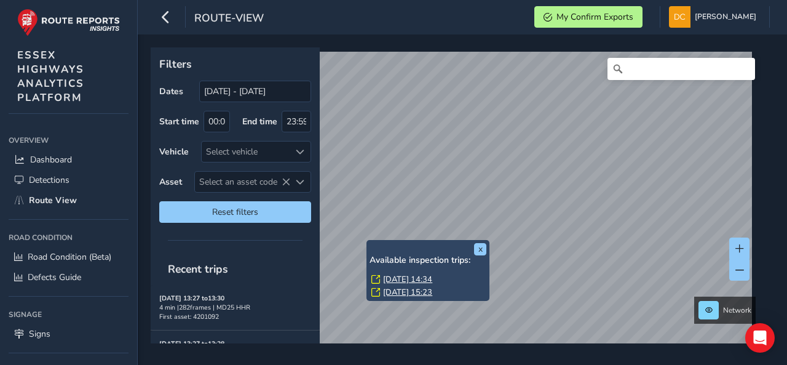
click at [402, 280] on link "Fri, 29 Aug, 14:34" at bounding box center [407, 279] width 49 height 11
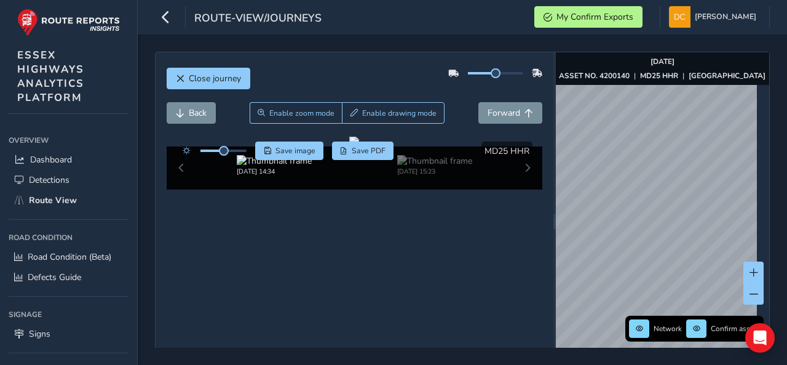
click at [548, 247] on div "Close journey Back Enable zoom mode Enable drawing mode Forward Click and Drag …" at bounding box center [462, 221] width 615 height 339
click at [193, 77] on span "Close journey" at bounding box center [215, 79] width 52 height 12
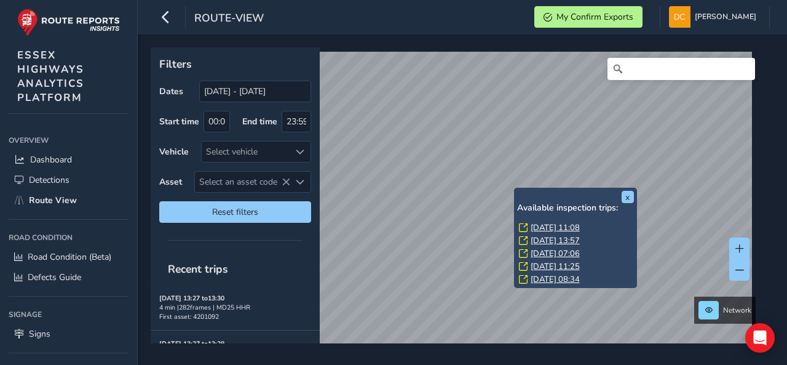
click at [545, 227] on link "Wed, 27 Aug, 11:08" at bounding box center [555, 227] width 49 height 11
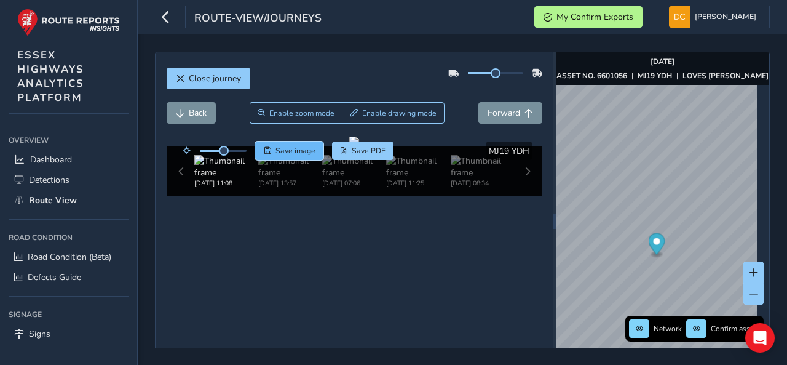
click at [307, 146] on span "Save image" at bounding box center [296, 151] width 40 height 10
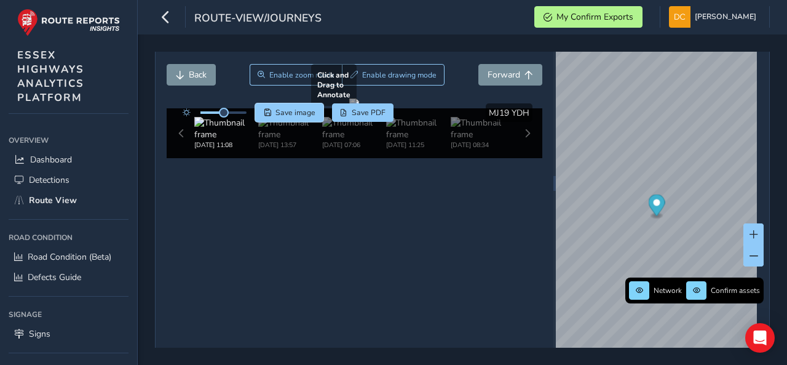
scroll to position [57, 0]
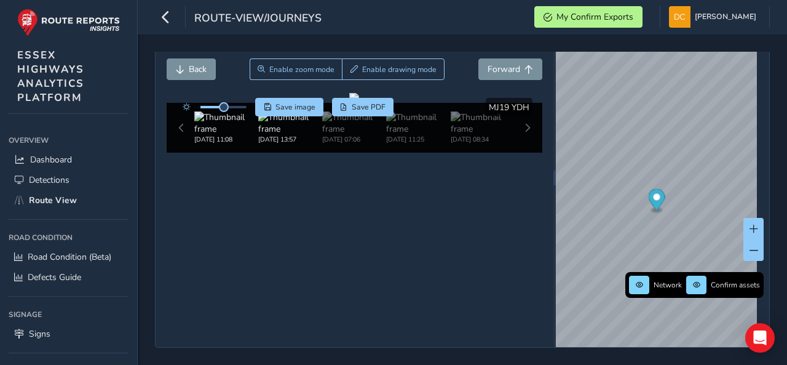
click at [279, 135] on img at bounding box center [290, 122] width 64 height 23
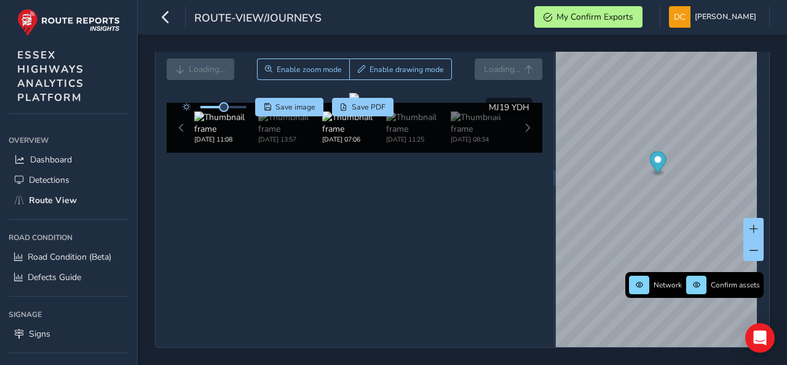
click at [328, 135] on img at bounding box center [354, 122] width 64 height 23
click at [296, 135] on img at bounding box center [290, 122] width 64 height 23
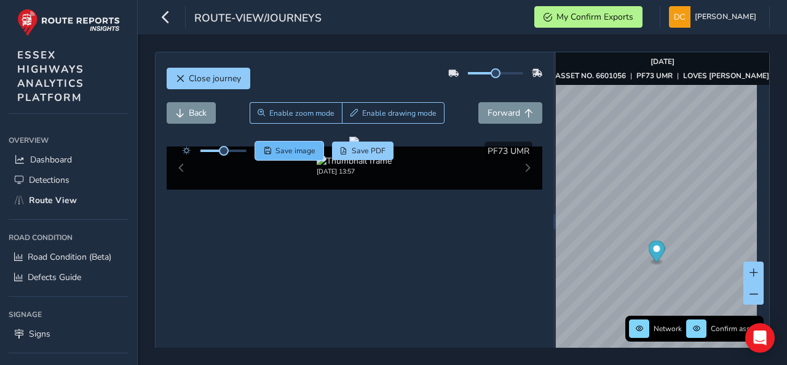
click at [267, 143] on button "Save image" at bounding box center [289, 150] width 68 height 18
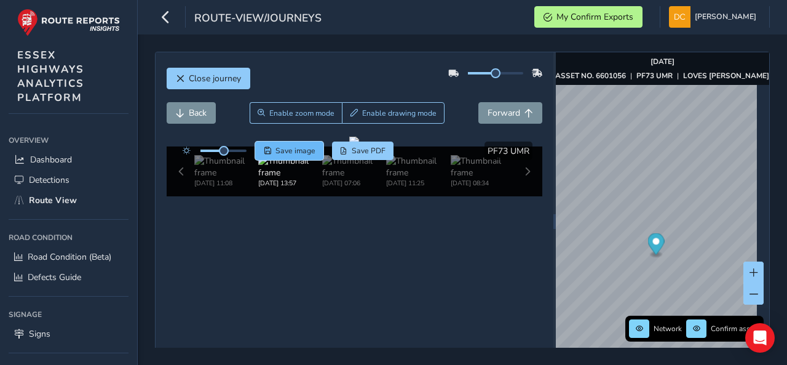
click at [278, 152] on span "Save image" at bounding box center [296, 151] width 40 height 10
click at [279, 146] on span "Save image" at bounding box center [296, 151] width 40 height 10
click at [282, 151] on span "Save image" at bounding box center [296, 151] width 40 height 10
click at [396, 103] on button "Enable drawing mode" at bounding box center [393, 113] width 103 height 22
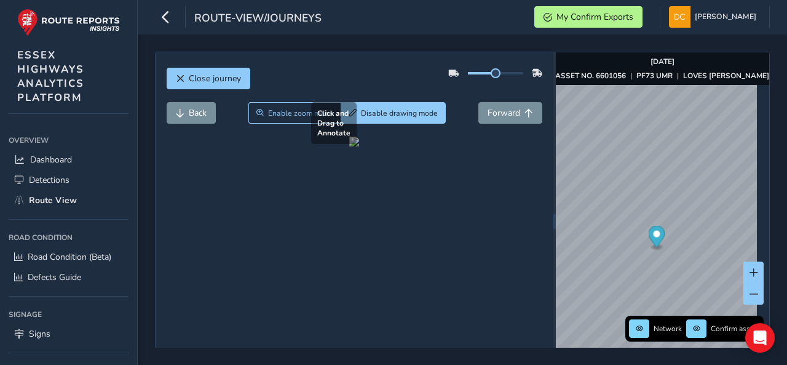
drag, startPoint x: 258, startPoint y: 180, endPoint x: 306, endPoint y: 235, distance: 72.8
click at [349, 146] on div at bounding box center [354, 142] width 10 height 10
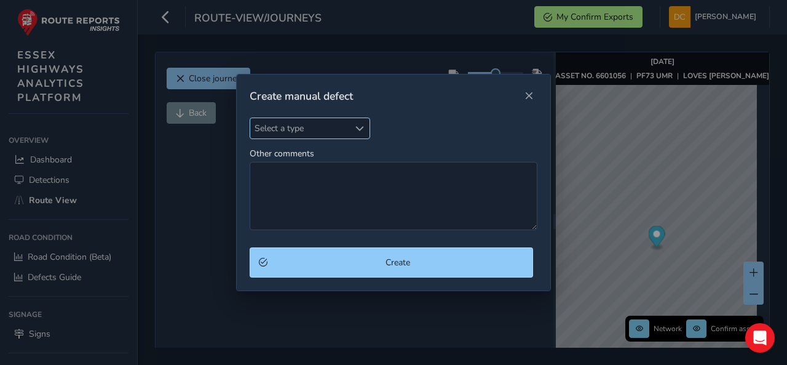
click at [299, 129] on span "Select a type" at bounding box center [299, 128] width 99 height 20
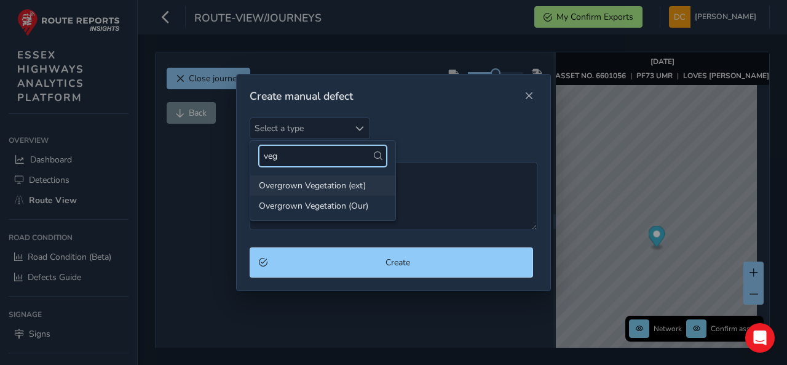
type input "veg"
click at [311, 183] on li "Overgrown Vegetation (ext)" at bounding box center [322, 185] width 145 height 20
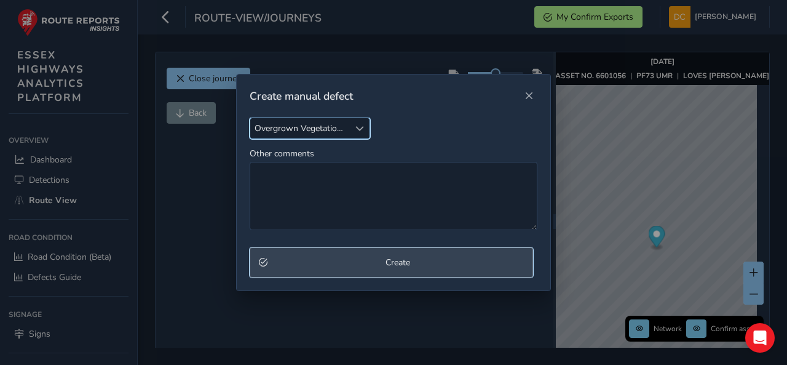
click at [348, 260] on span "Create" at bounding box center [398, 262] width 252 height 12
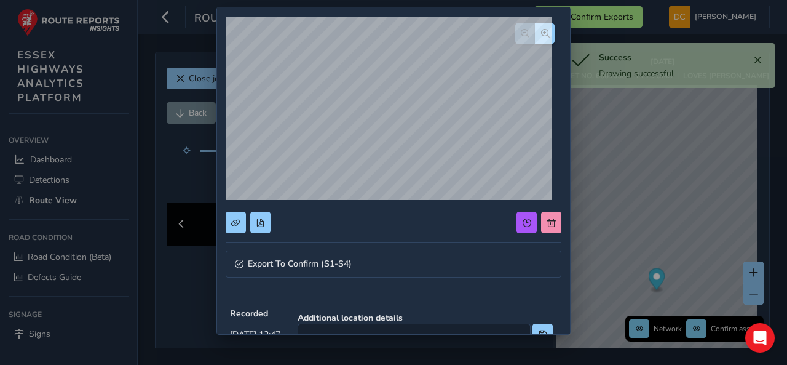
scroll to position [61, 0]
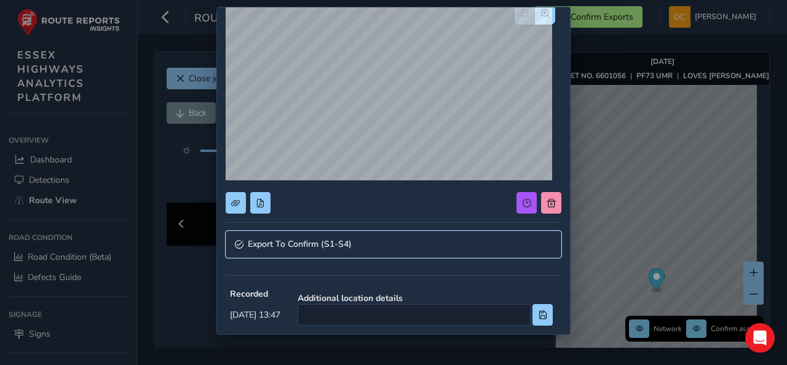
click at [322, 243] on span "Export To Confirm (S1-S4)" at bounding box center [300, 244] width 104 height 9
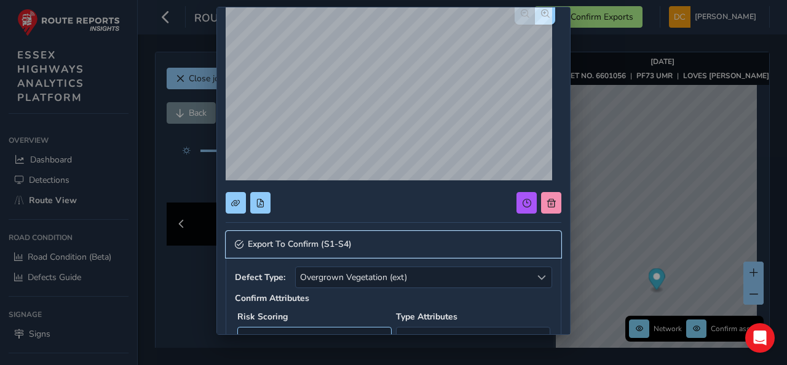
scroll to position [123, 0]
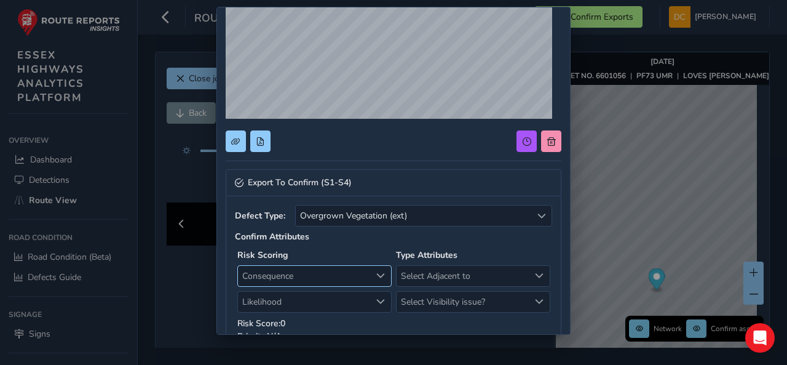
click at [273, 272] on span "Consequence" at bounding box center [304, 276] width 133 height 20
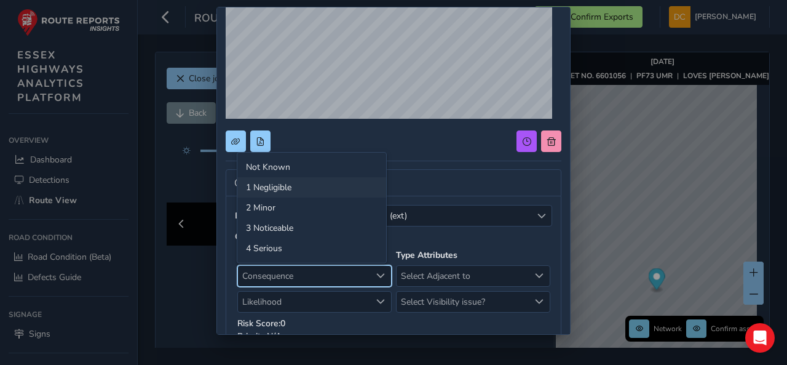
click at [267, 189] on li "1 Negligible" at bounding box center [311, 187] width 149 height 20
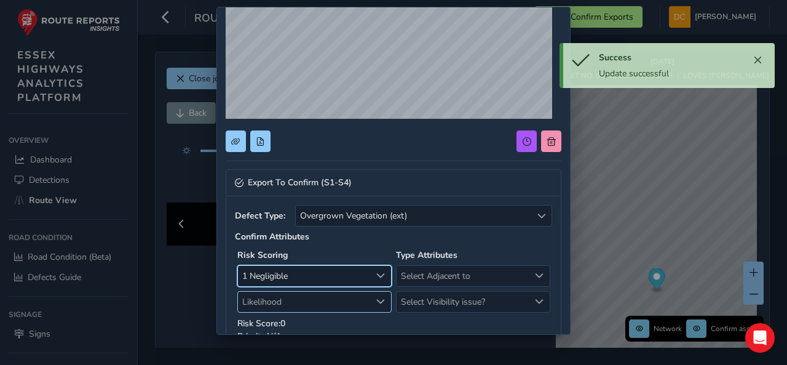
click at [277, 299] on span "Likelihood" at bounding box center [304, 301] width 133 height 20
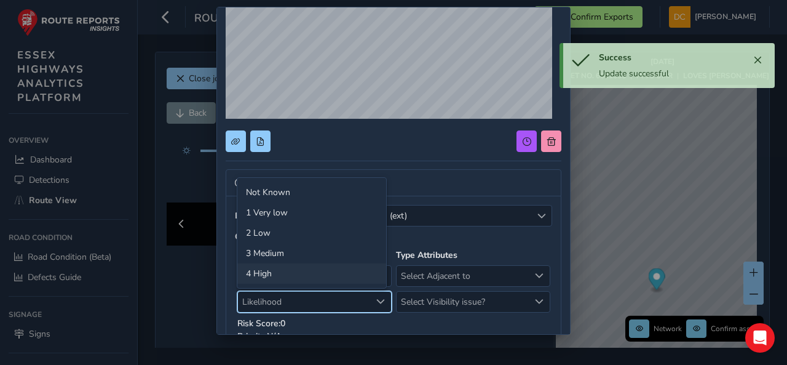
click at [266, 277] on li "4 High" at bounding box center [311, 273] width 149 height 20
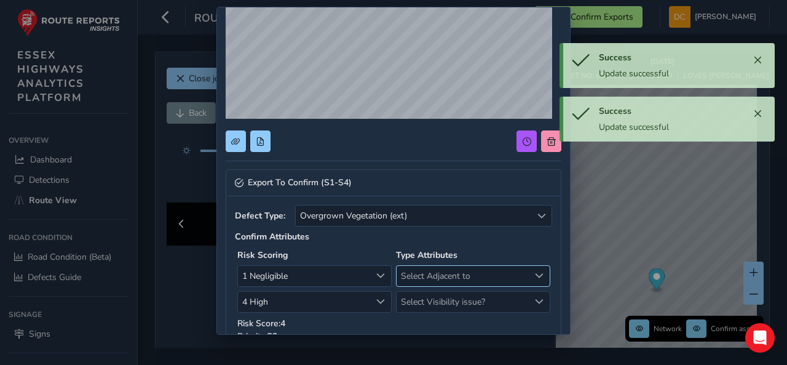
click at [408, 277] on span "Select Adjacent to" at bounding box center [463, 276] width 133 height 20
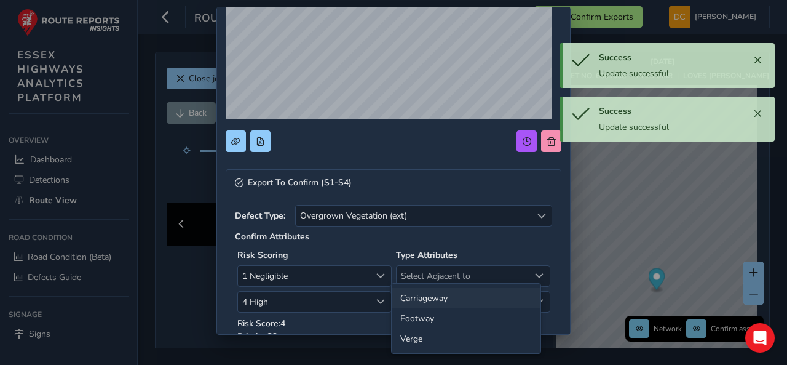
click at [411, 298] on li "Carriageway" at bounding box center [466, 298] width 149 height 20
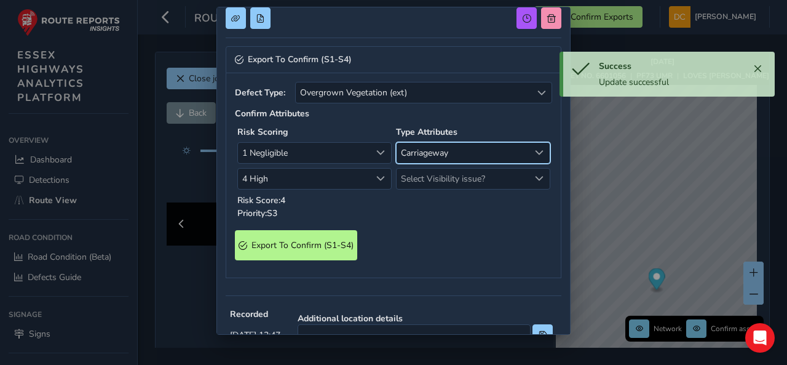
scroll to position [307, 0]
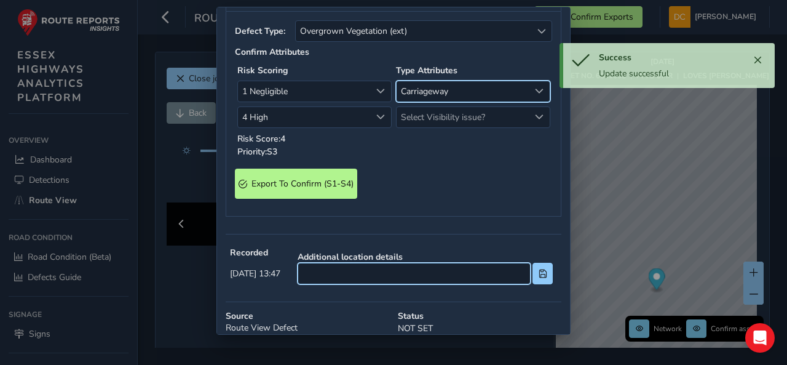
click at [389, 274] on input at bounding box center [414, 274] width 233 height 22
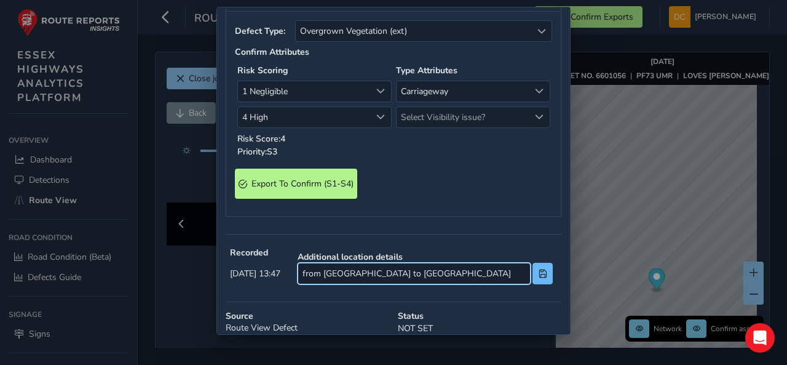
type input "from oak lodge to ingatestone road junction"
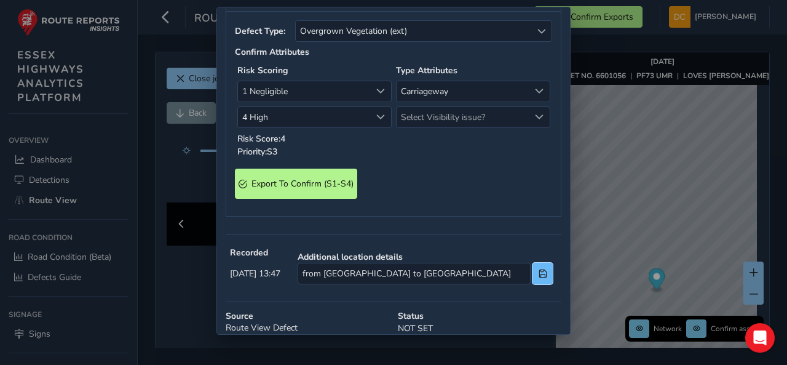
click at [539, 270] on span at bounding box center [543, 273] width 9 height 9
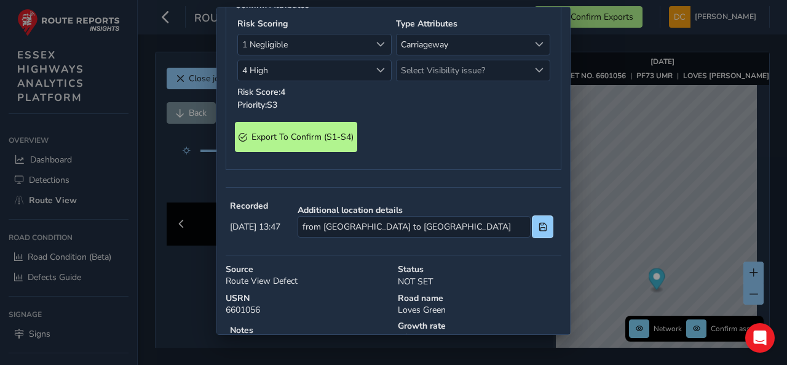
scroll to position [247, 0]
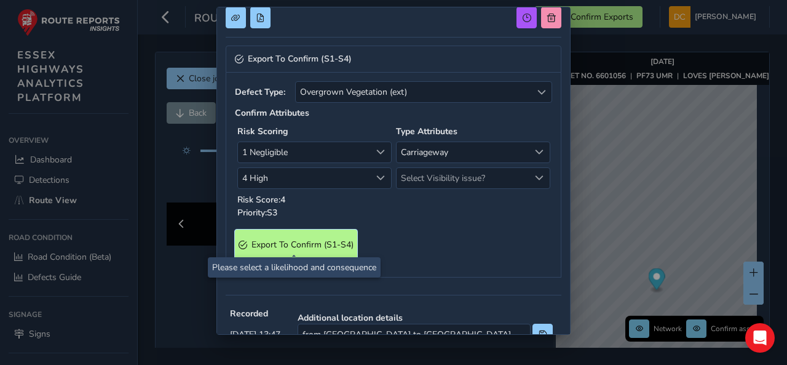
click at [311, 240] on span "Export To Confirm (S1-S4)" at bounding box center [303, 245] width 102 height 12
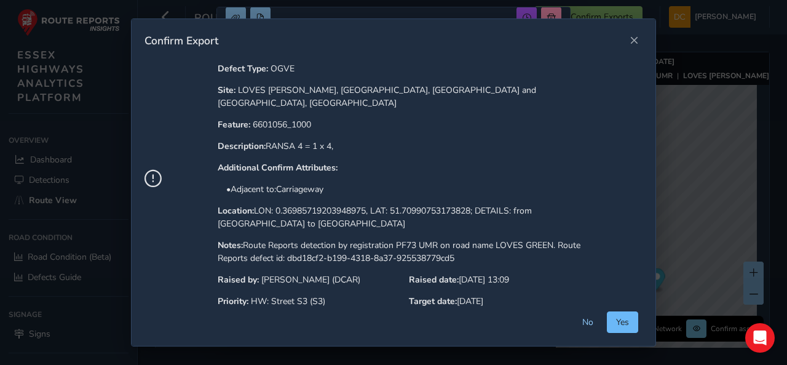
click at [621, 318] on button "Yes" at bounding box center [622, 322] width 31 height 22
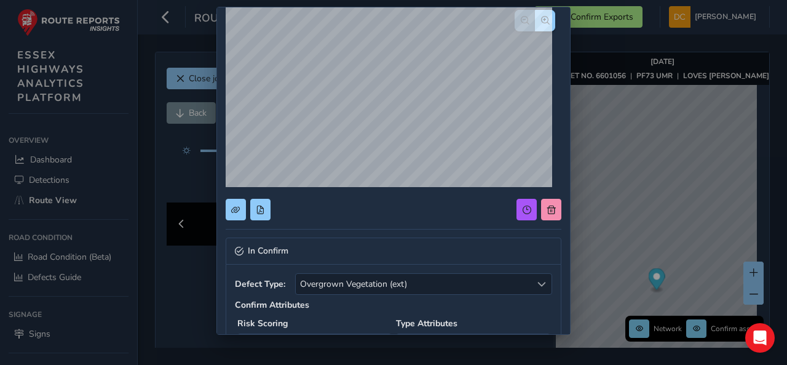
scroll to position [1, 0]
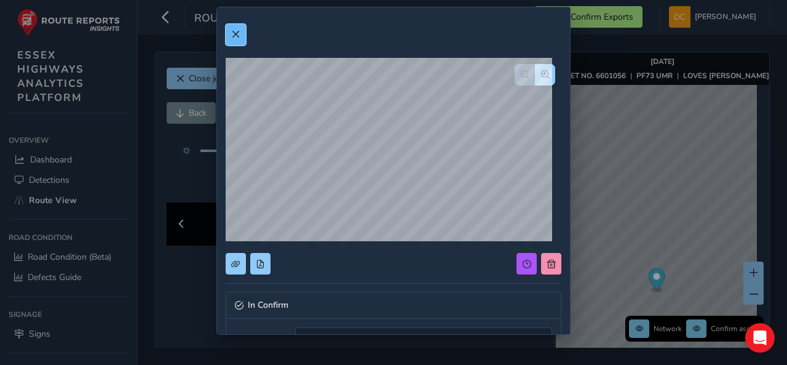
click at [242, 34] on button at bounding box center [236, 35] width 20 height 22
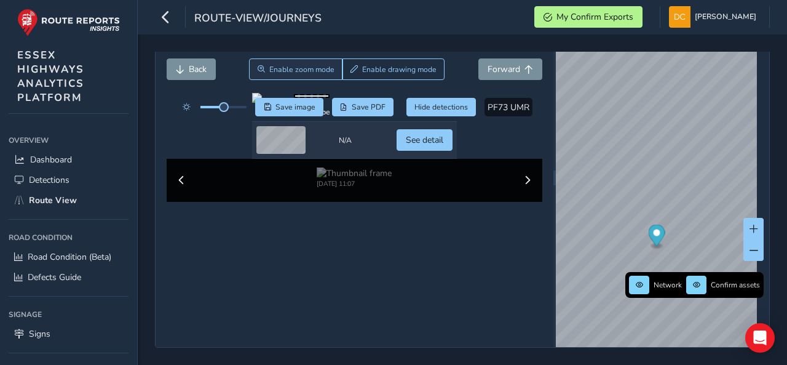
scroll to position [0, 0]
